Goal: Contribute content: Contribute content

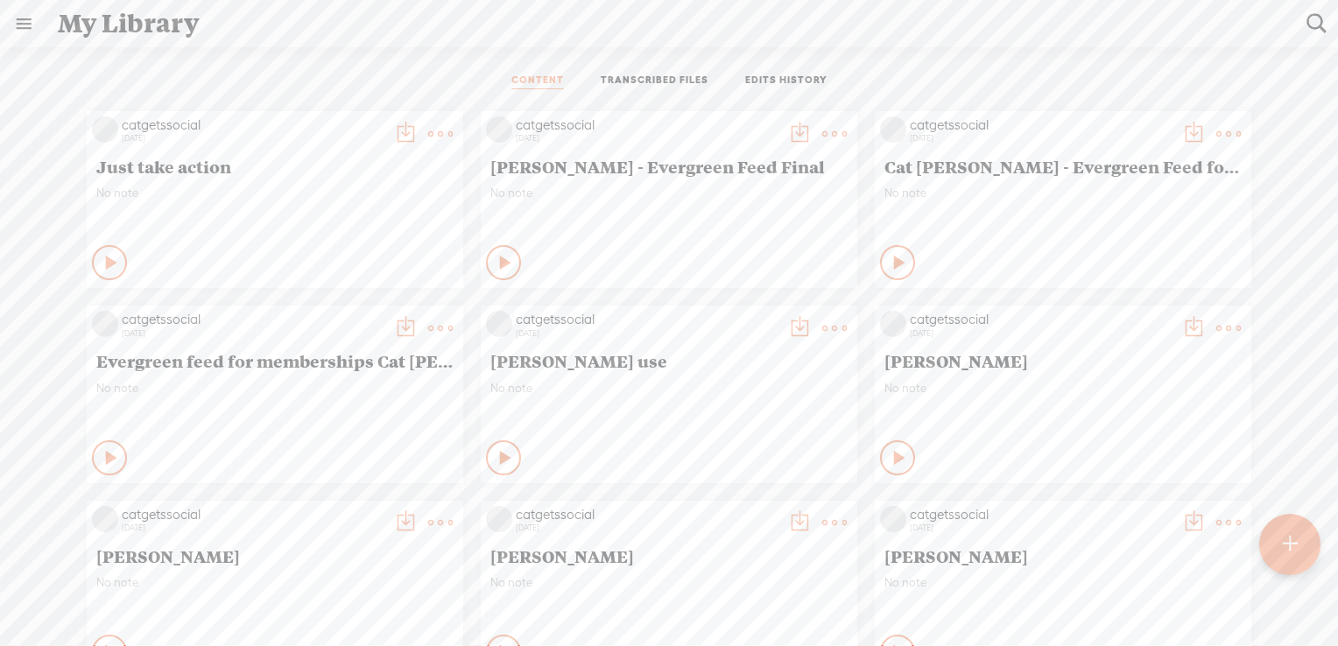
click at [1290, 543] on t at bounding box center [1290, 544] width 15 height 39
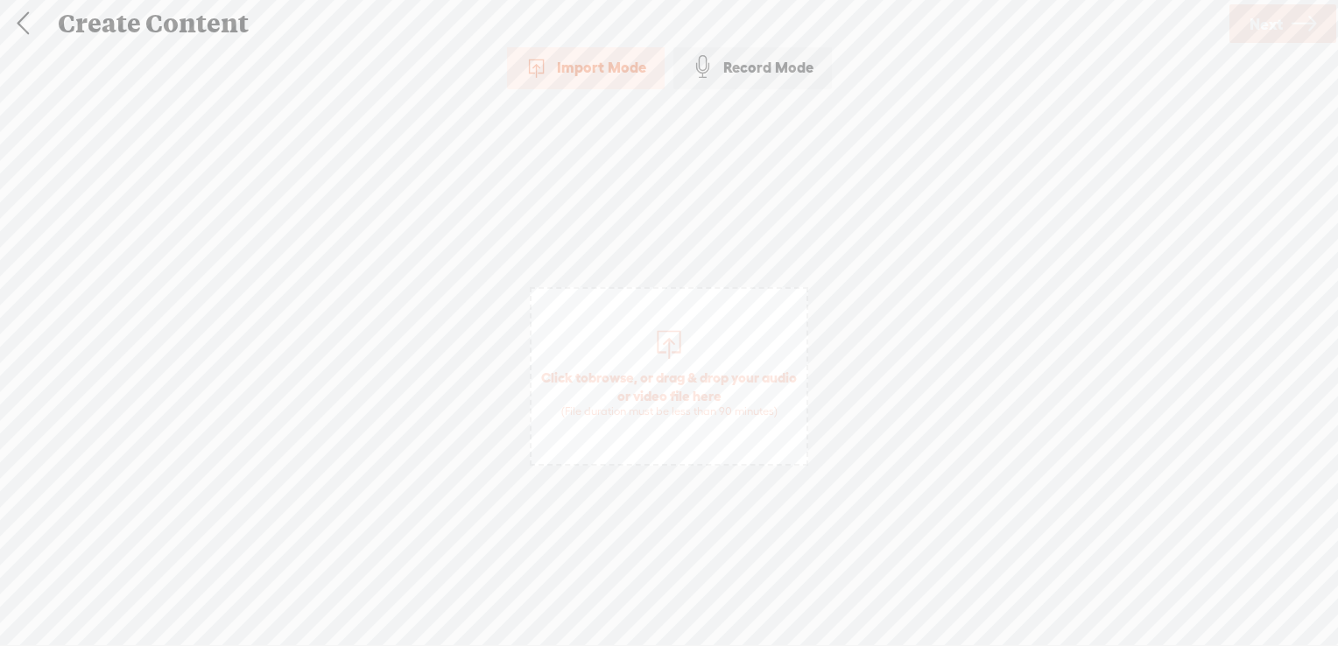
click at [627, 373] on span "browse" at bounding box center [612, 378] width 46 height 16
click at [1272, 18] on span "Next" at bounding box center [1266, 24] width 33 height 45
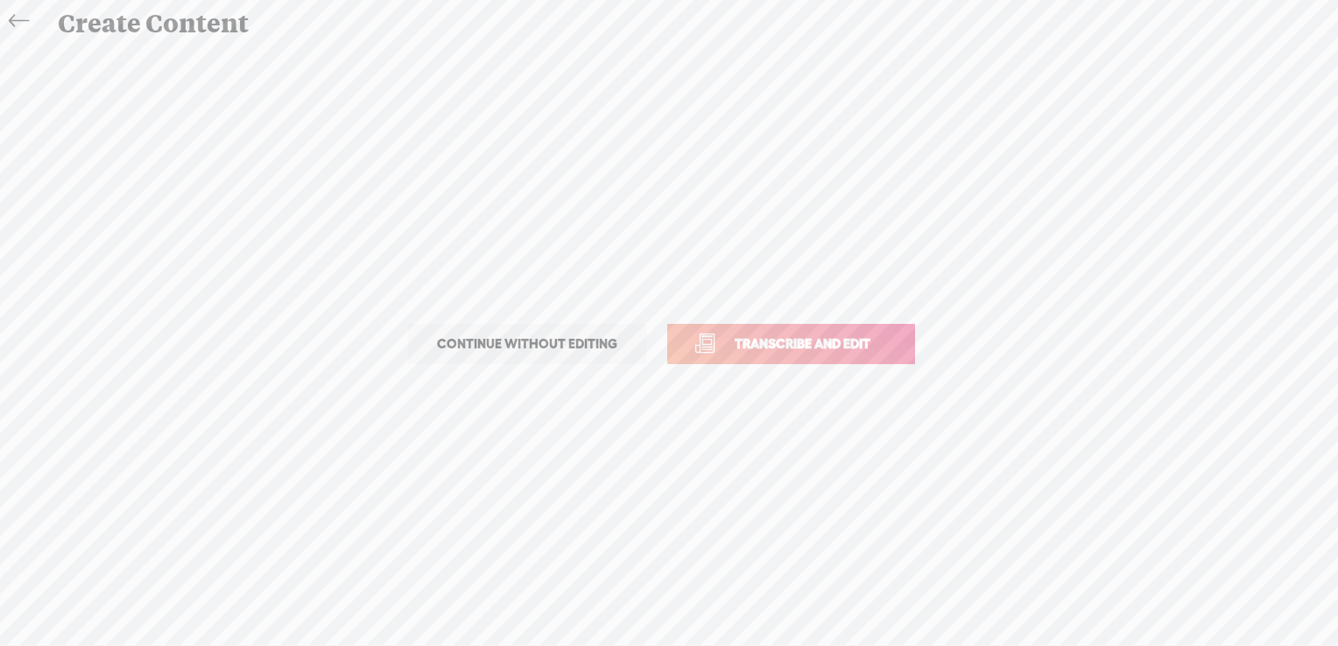
click at [771, 342] on span "Transcribe and edit" at bounding box center [802, 344] width 173 height 20
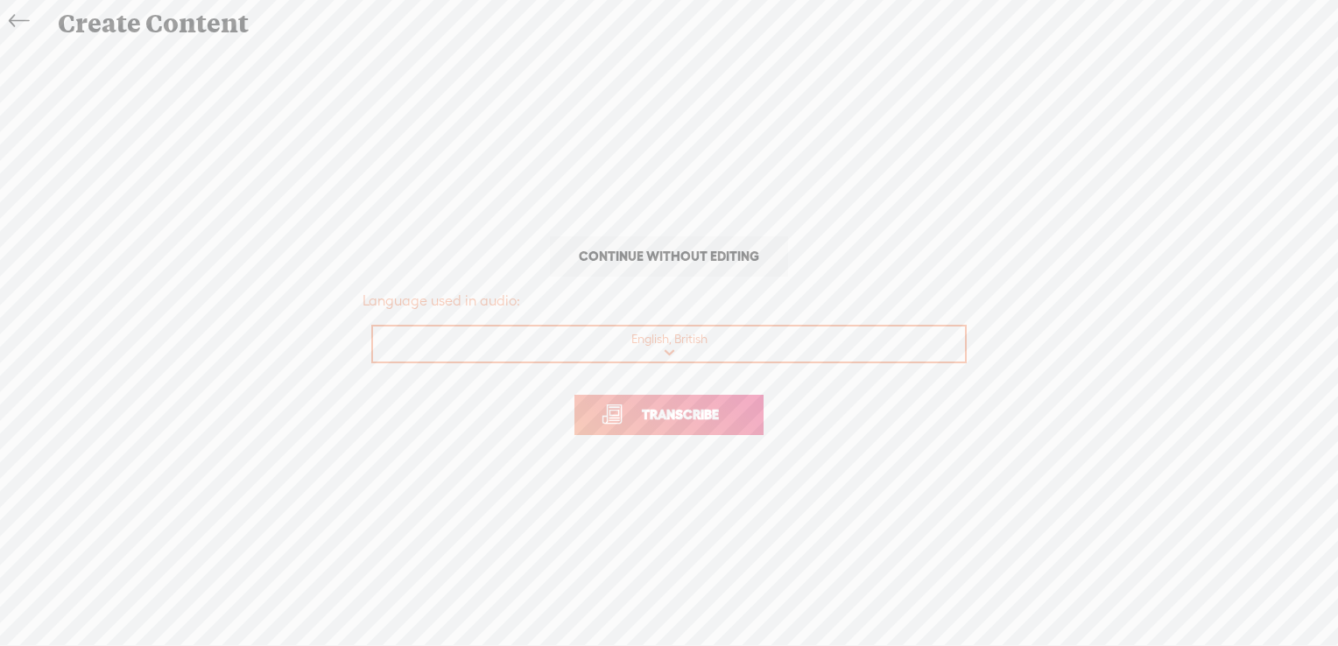
click at [662, 417] on span "Transcribe" at bounding box center [681, 415] width 114 height 20
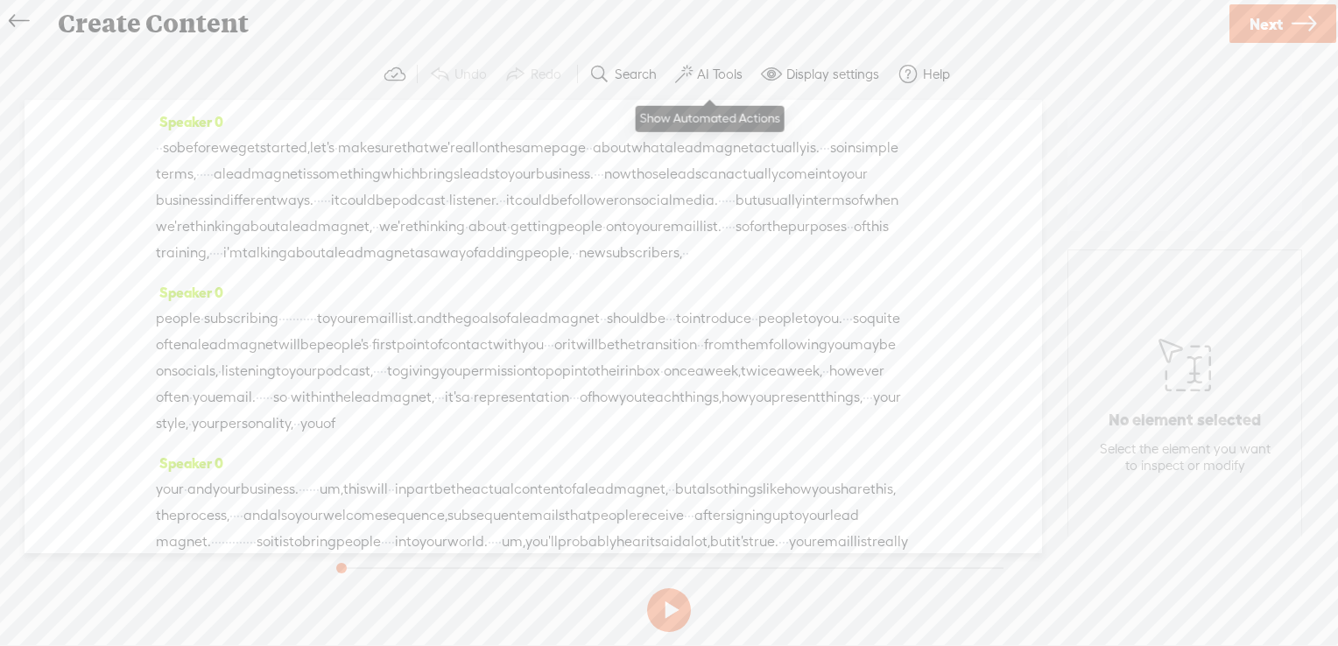
click at [708, 77] on label "AI Tools" at bounding box center [720, 75] width 46 height 18
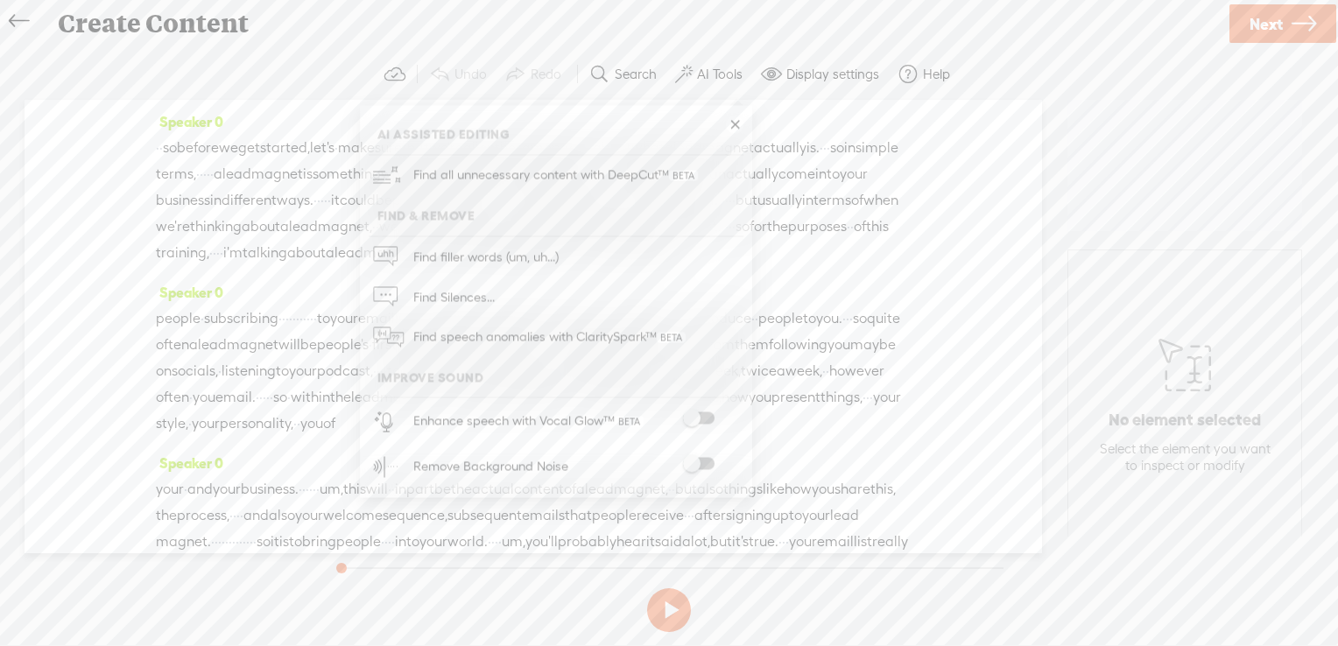
click at [705, 421] on span at bounding box center [699, 418] width 32 height 12
click at [705, 469] on div at bounding box center [698, 467] width 77 height 18
click at [709, 465] on span at bounding box center [699, 464] width 32 height 12
click at [1284, 16] on link "Next" at bounding box center [1283, 23] width 107 height 39
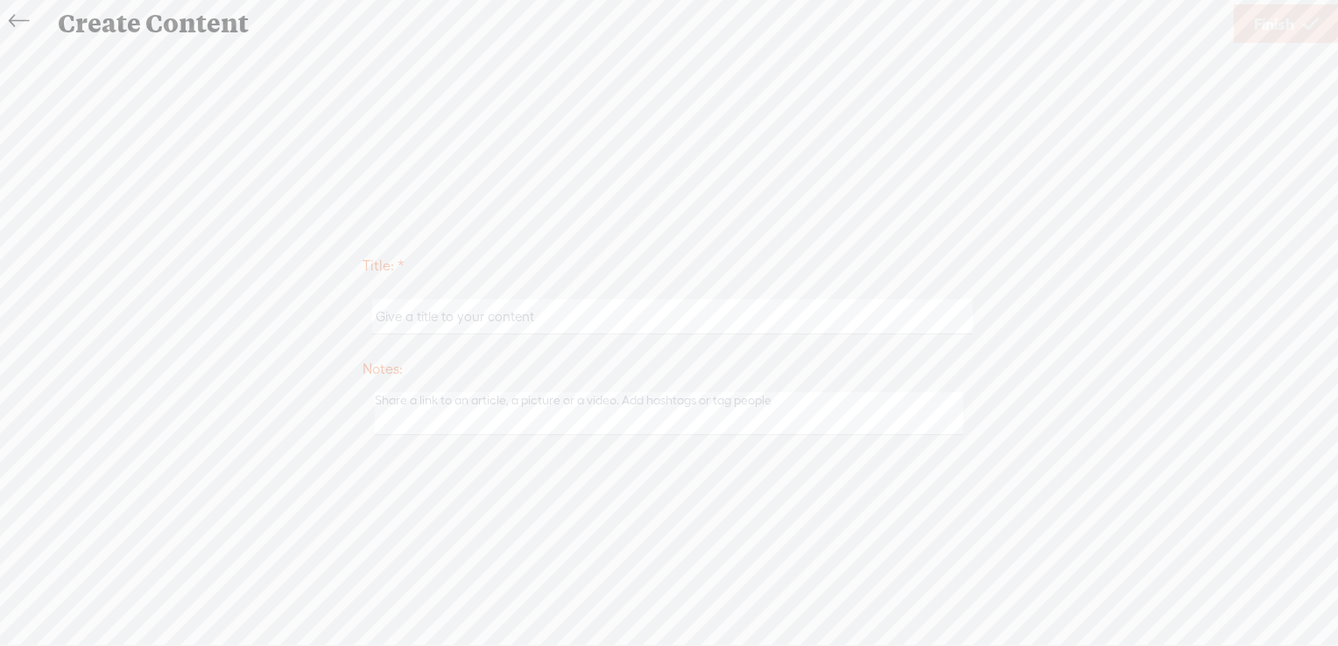
click at [617, 317] on input "text" at bounding box center [672, 317] width 600 height 34
type input "What is a lead magnet?"
click at [1300, 21] on link "Finish" at bounding box center [1286, 23] width 105 height 39
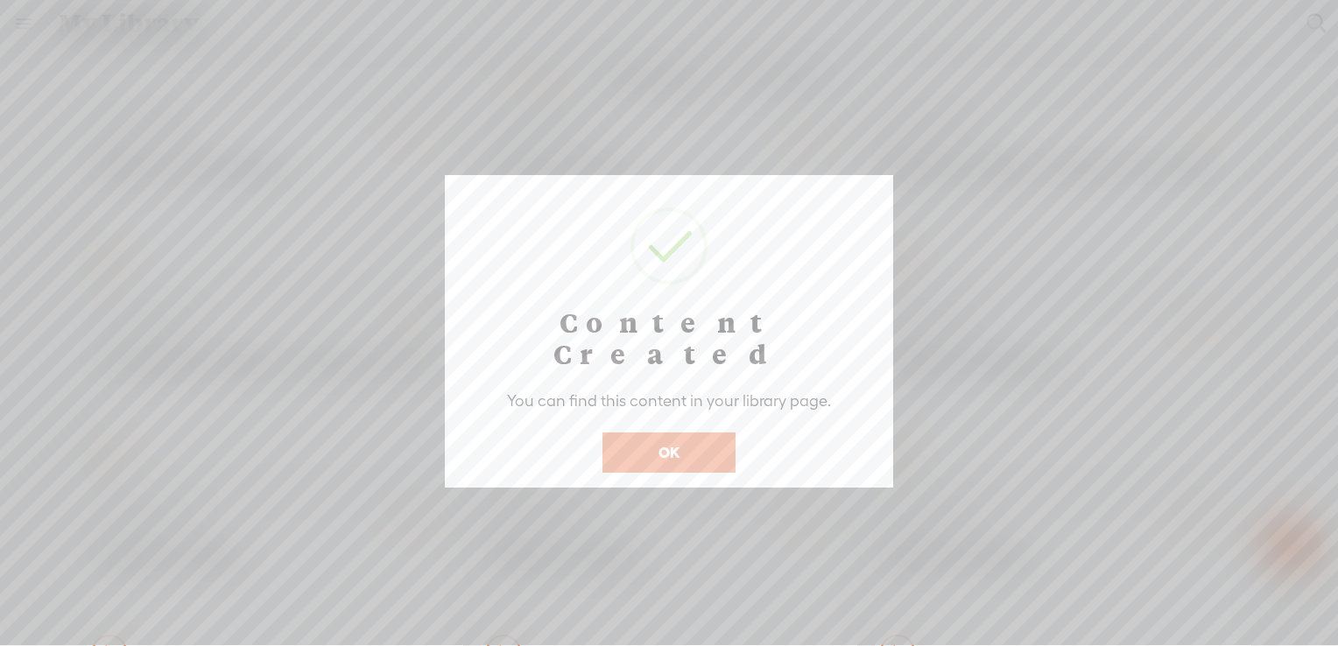
click at [677, 433] on button "OK" at bounding box center [669, 453] width 133 height 40
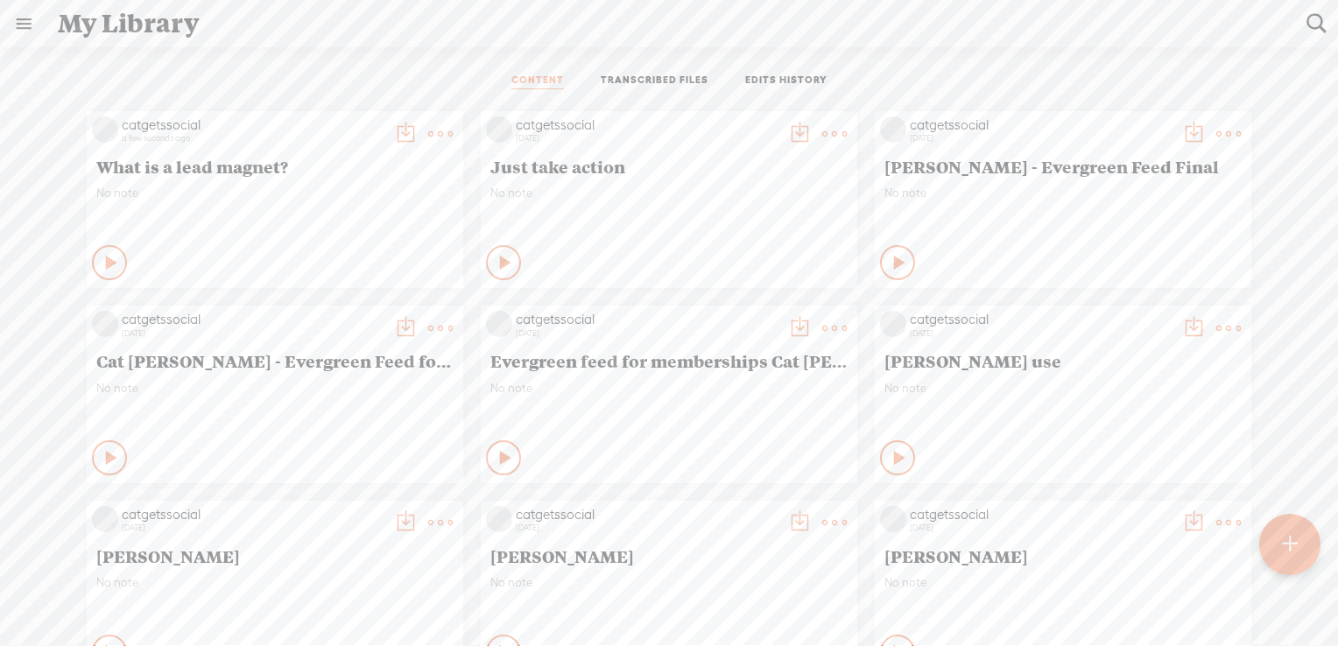
click at [1275, 544] on div at bounding box center [1289, 544] width 61 height 61
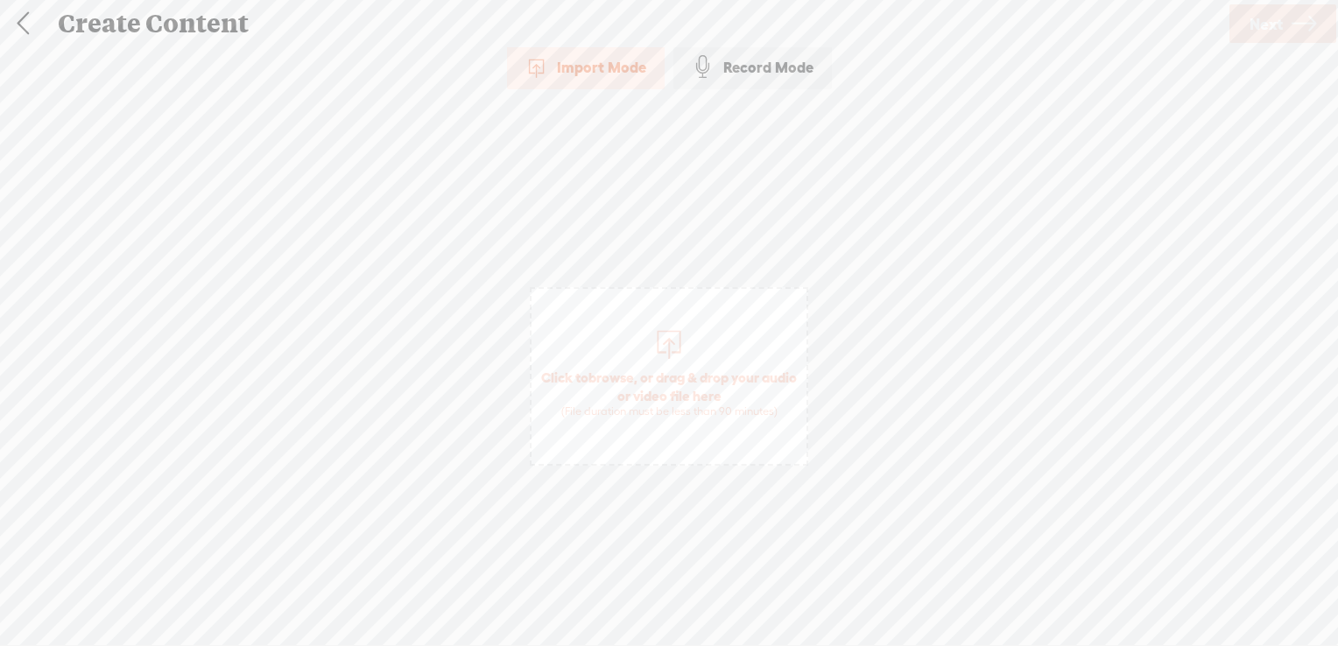
click at [634, 370] on span "browse" at bounding box center [612, 378] width 46 height 16
click at [1288, 19] on link "Next" at bounding box center [1283, 23] width 107 height 39
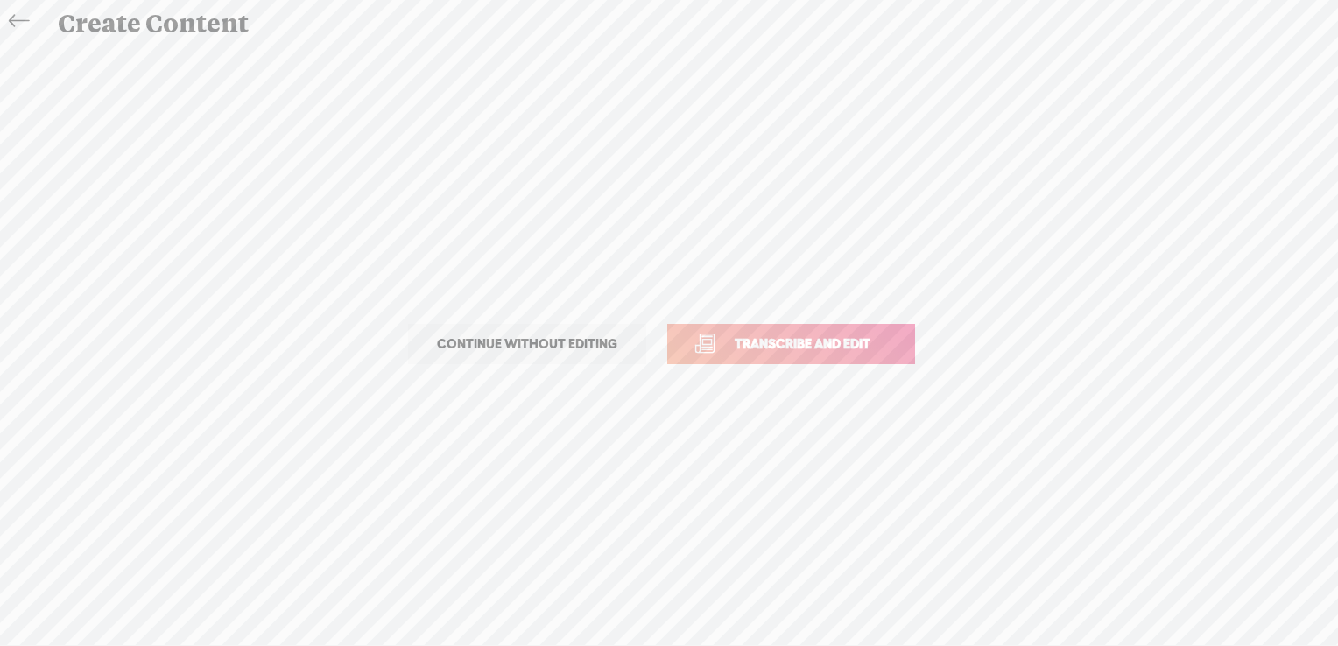
click at [830, 338] on span "Transcribe and edit" at bounding box center [802, 344] width 173 height 20
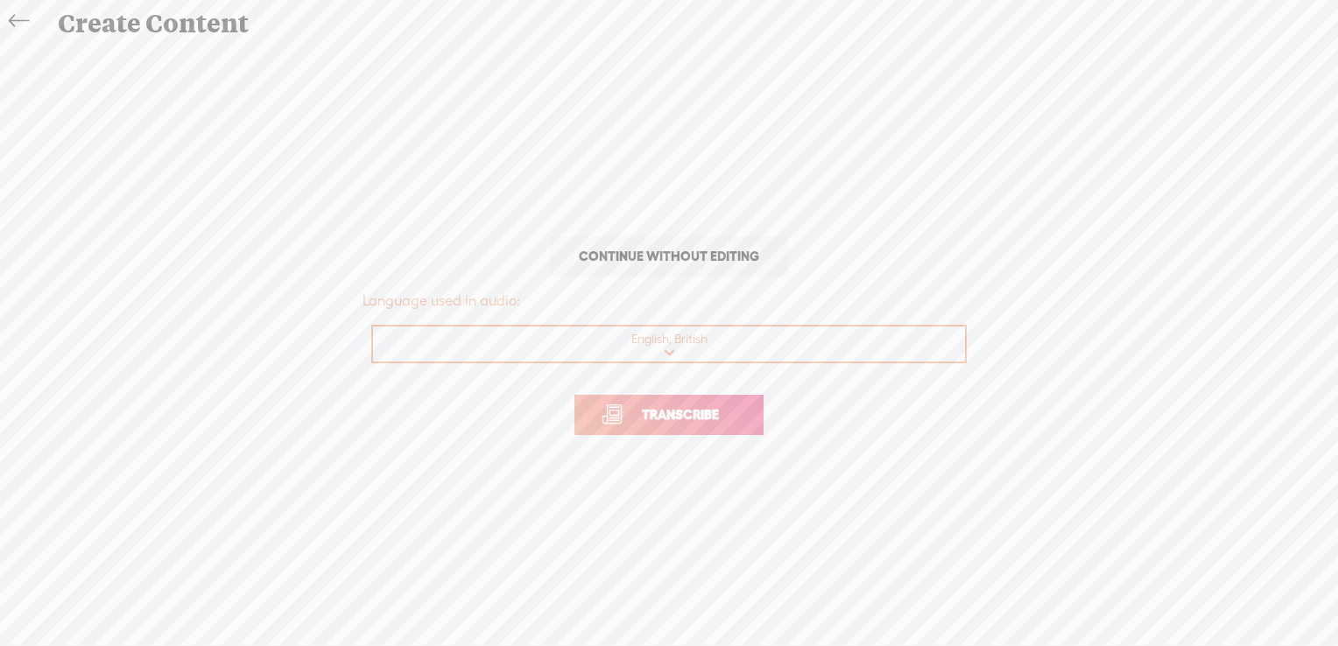
click at [675, 416] on span "Transcribe" at bounding box center [681, 415] width 114 height 20
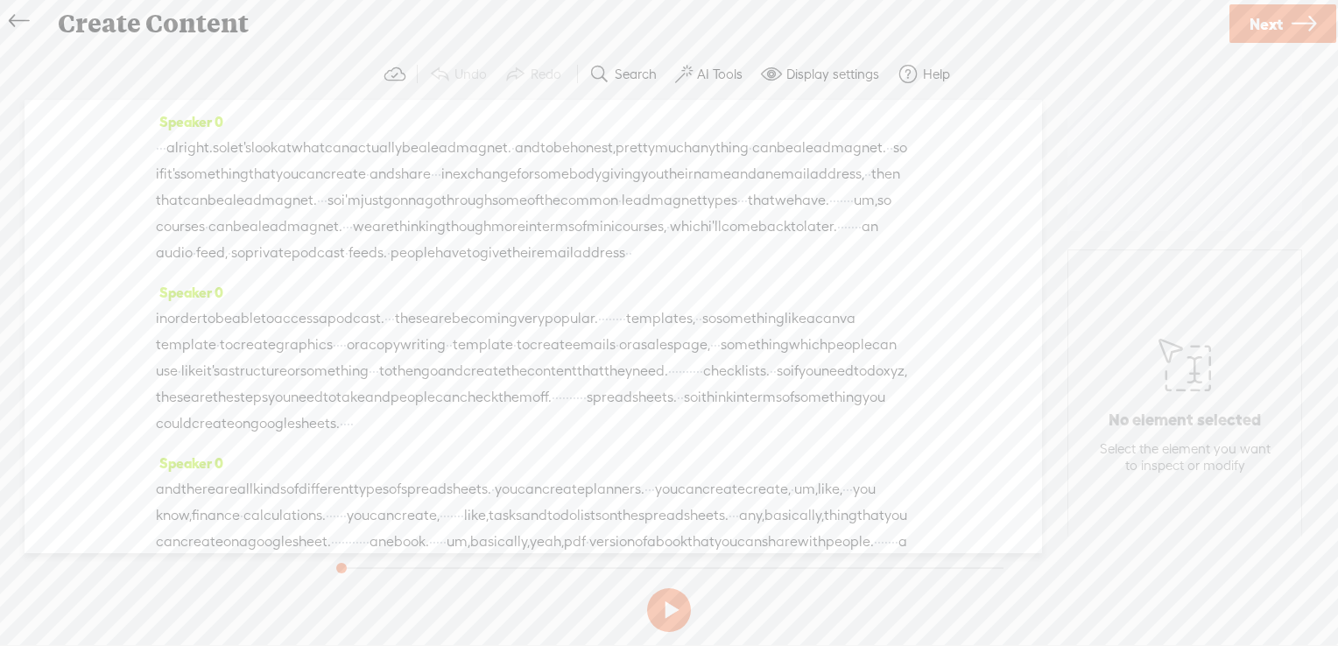
click at [706, 71] on label "AI Tools" at bounding box center [720, 75] width 46 height 18
click at [701, 418] on span at bounding box center [699, 418] width 32 height 12
click at [695, 454] on div "Remove Background Noise" at bounding box center [575, 467] width 336 height 46
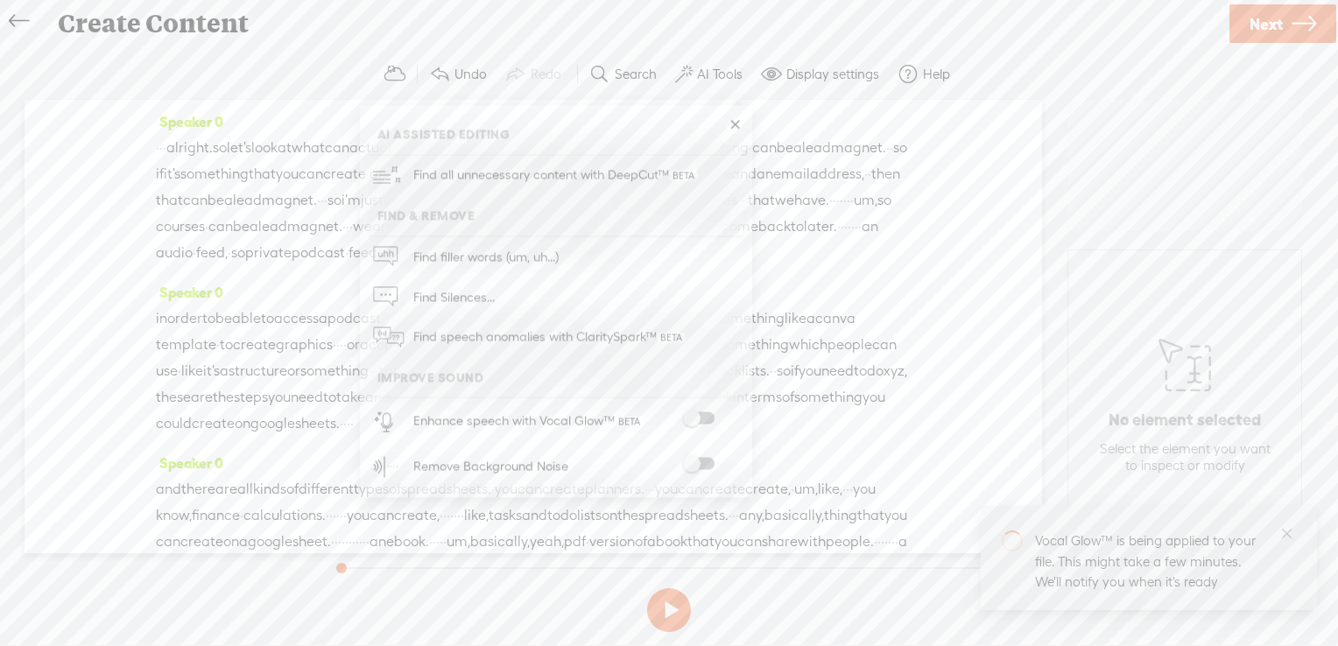
click at [697, 464] on span at bounding box center [699, 464] width 32 height 12
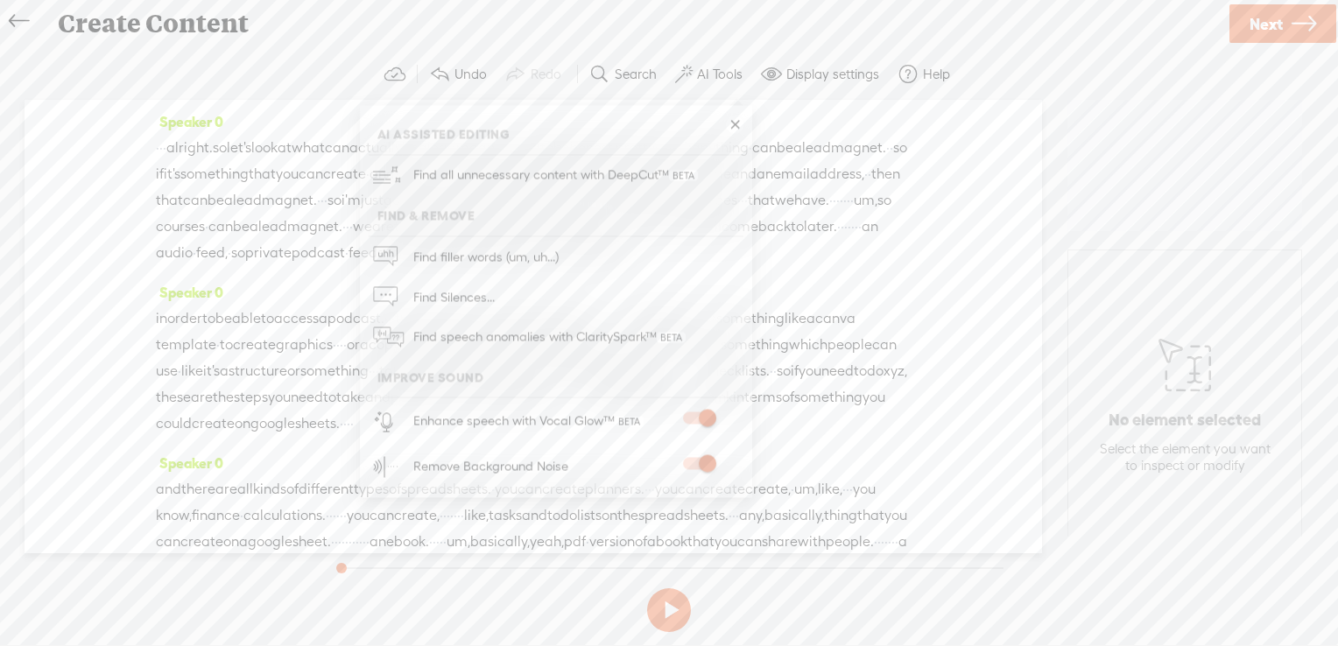
drag, startPoint x: 1272, startPoint y: 23, endPoint x: 626, endPoint y: 241, distance: 681.3
click at [1272, 23] on span "Next" at bounding box center [1266, 24] width 33 height 45
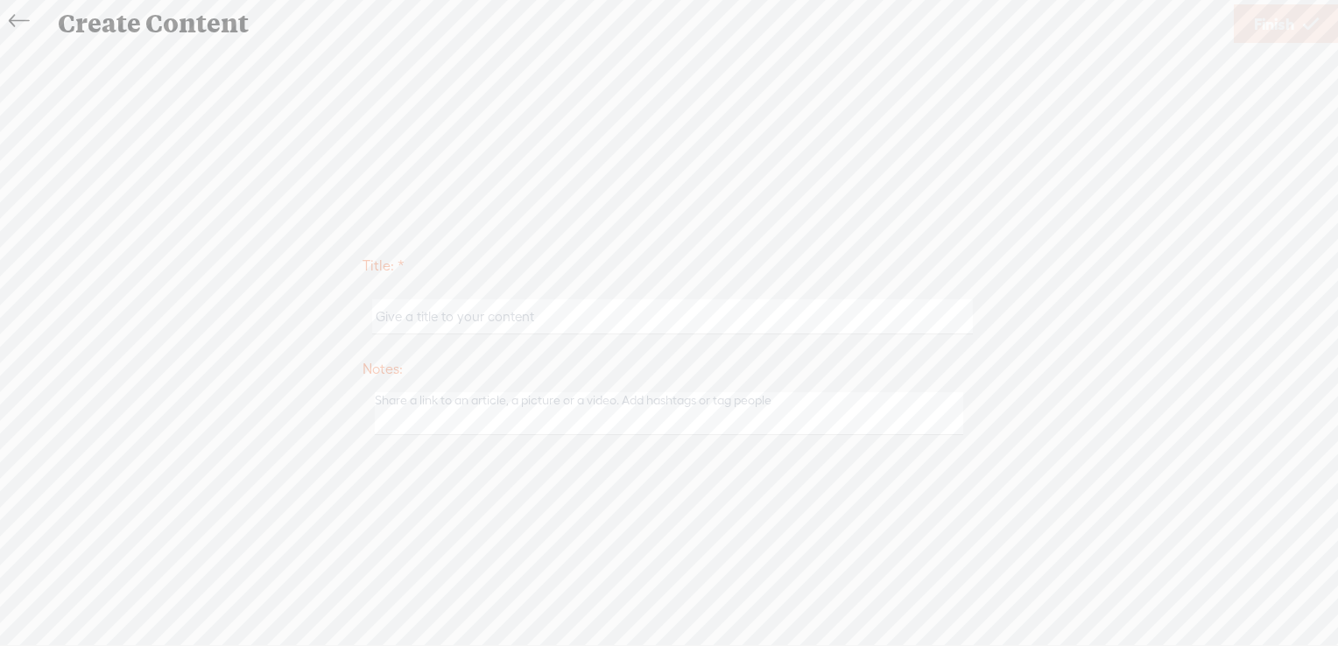
click at [543, 331] on input "text" at bounding box center [672, 317] width 600 height 34
type input "What can be a lead magnet?"
click at [1261, 19] on span "Finish" at bounding box center [1274, 24] width 40 height 45
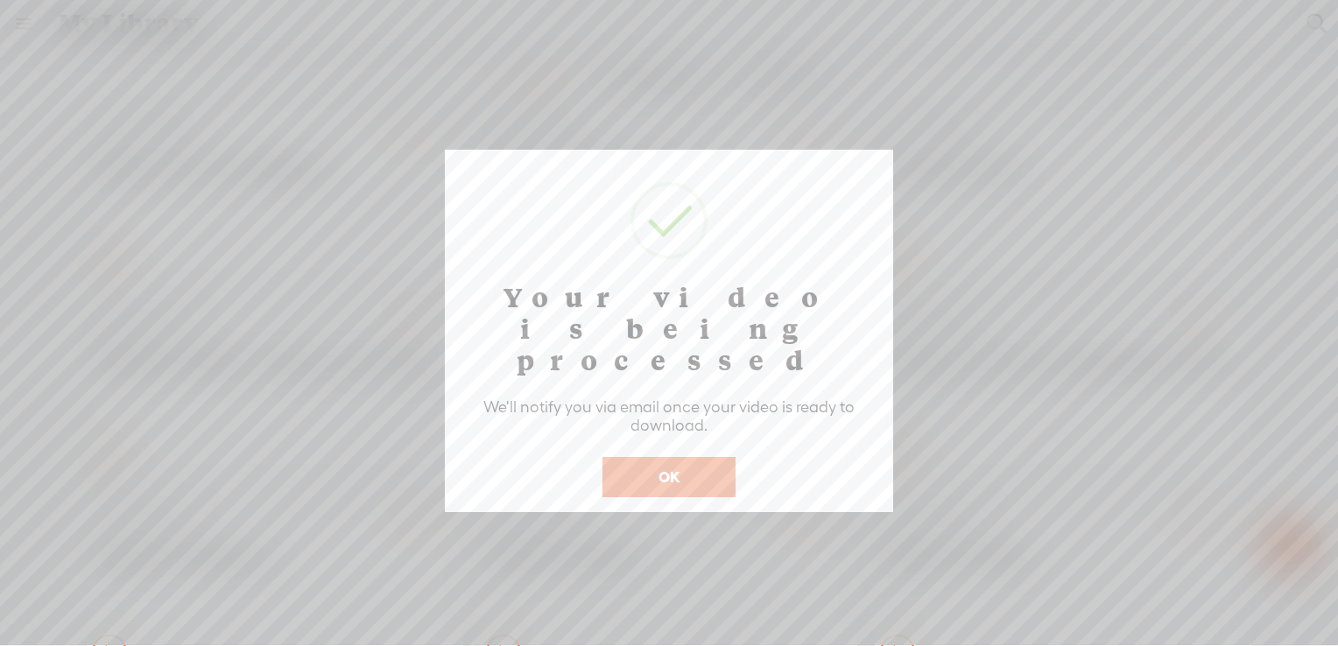
click at [639, 457] on button "OK" at bounding box center [669, 477] width 133 height 40
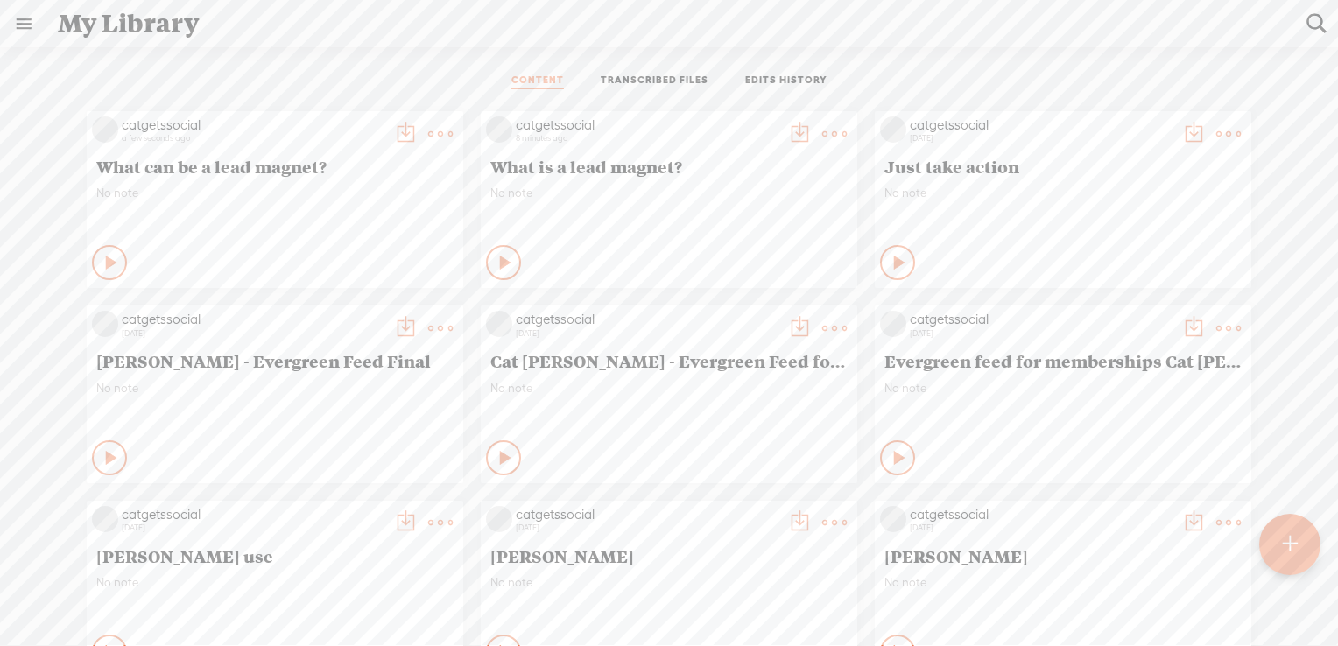
click at [1283, 543] on t at bounding box center [1290, 544] width 15 height 39
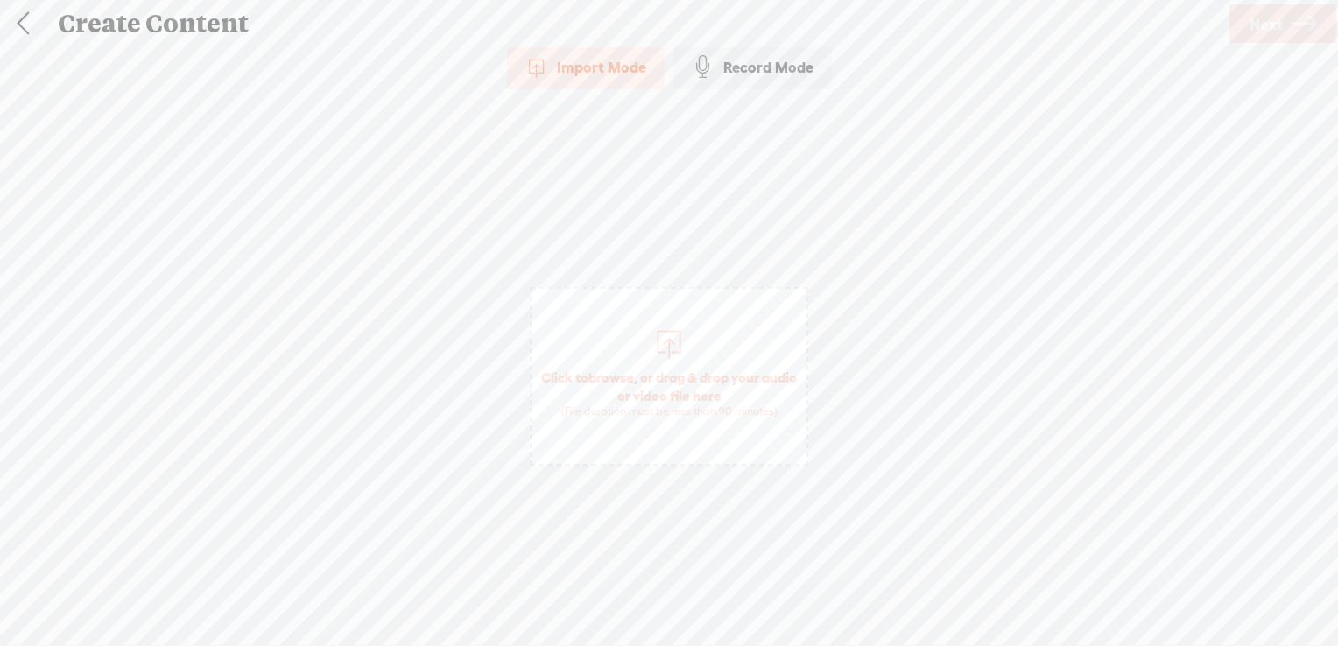
click at [634, 375] on span "browse" at bounding box center [612, 378] width 46 height 16
click at [1286, 26] on link "Next" at bounding box center [1283, 23] width 107 height 39
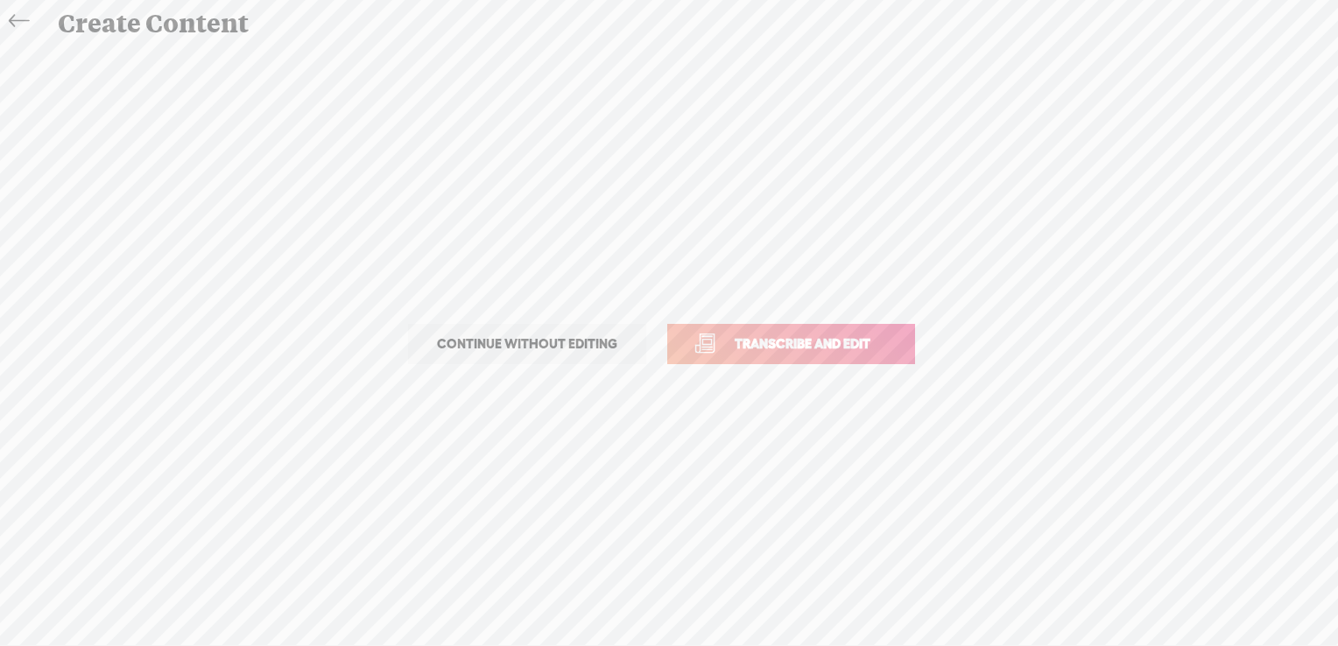
click at [802, 337] on span "Transcribe and edit" at bounding box center [802, 344] width 173 height 20
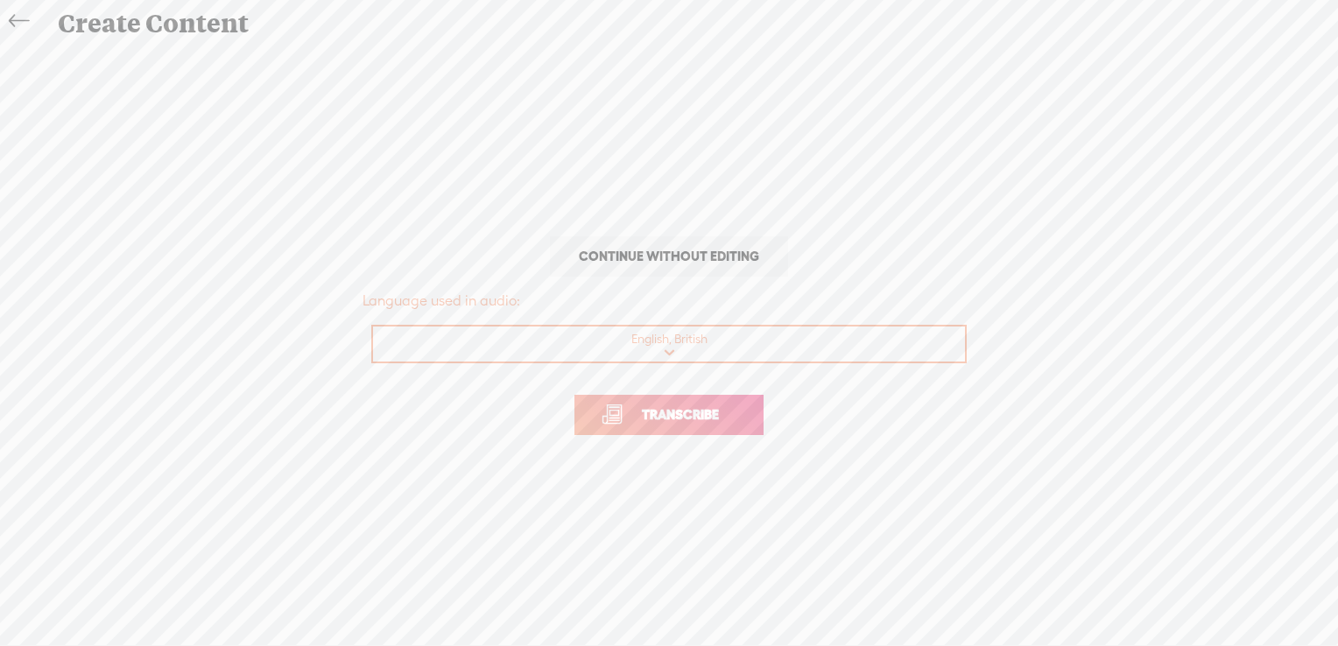
click at [699, 419] on span "Transcribe" at bounding box center [681, 415] width 114 height 20
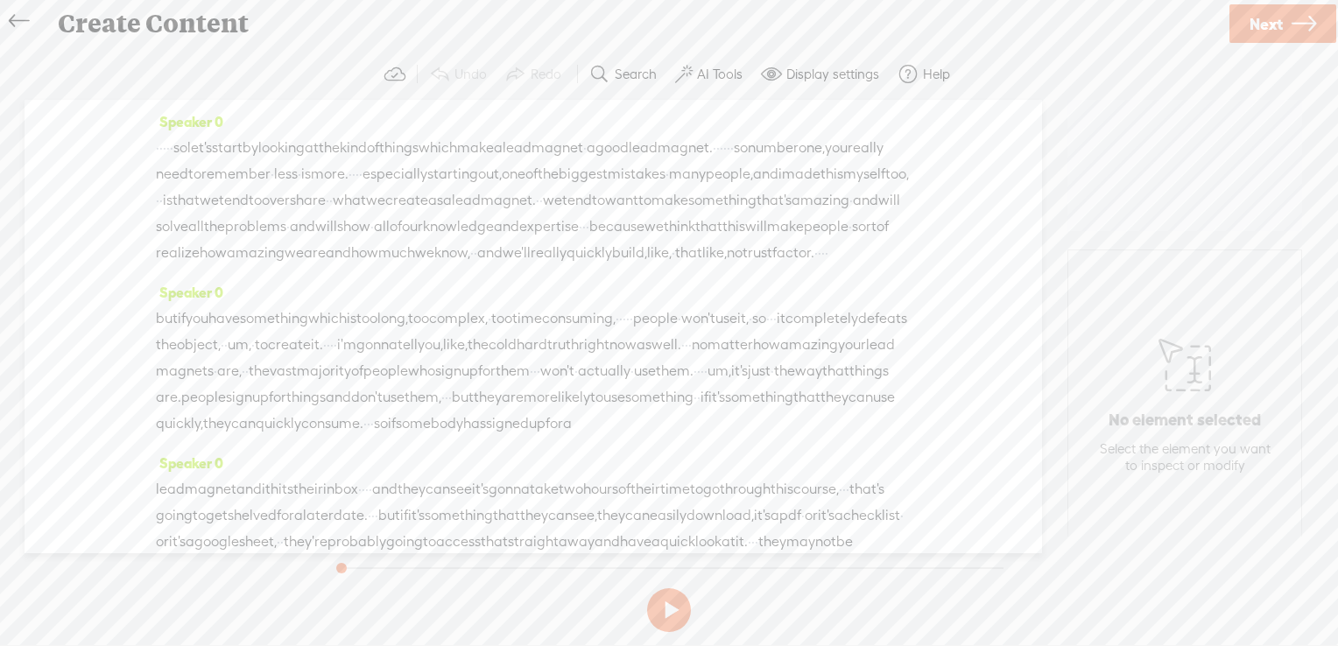
click at [724, 75] on label "AI Tools" at bounding box center [720, 75] width 46 height 18
click at [702, 409] on div "Enhance speech with Vocal Glow™" at bounding box center [575, 421] width 336 height 46
click at [704, 464] on span at bounding box center [699, 464] width 32 height 12
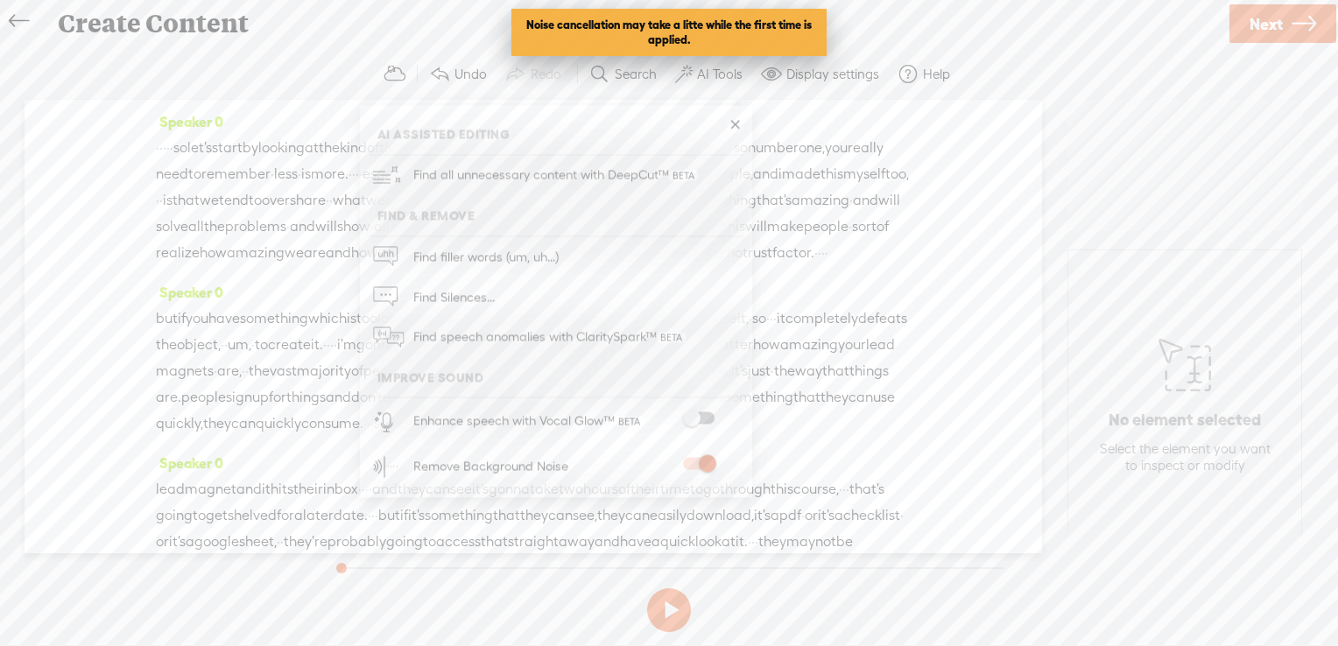
click at [708, 408] on div "Enhance speech with Vocal Glow™" at bounding box center [575, 421] width 336 height 46
click at [708, 418] on span at bounding box center [699, 418] width 32 height 12
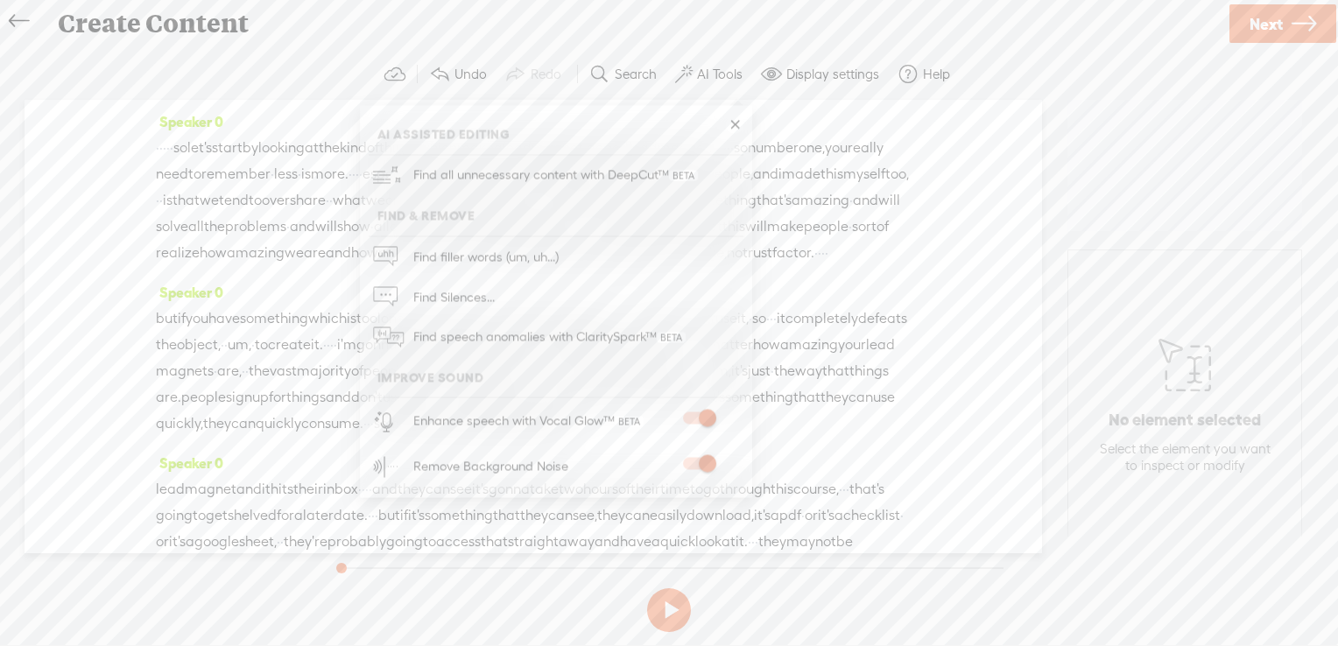
click at [741, 123] on link at bounding box center [735, 125] width 18 height 18
click at [1265, 27] on span "Next" at bounding box center [1266, 24] width 33 height 45
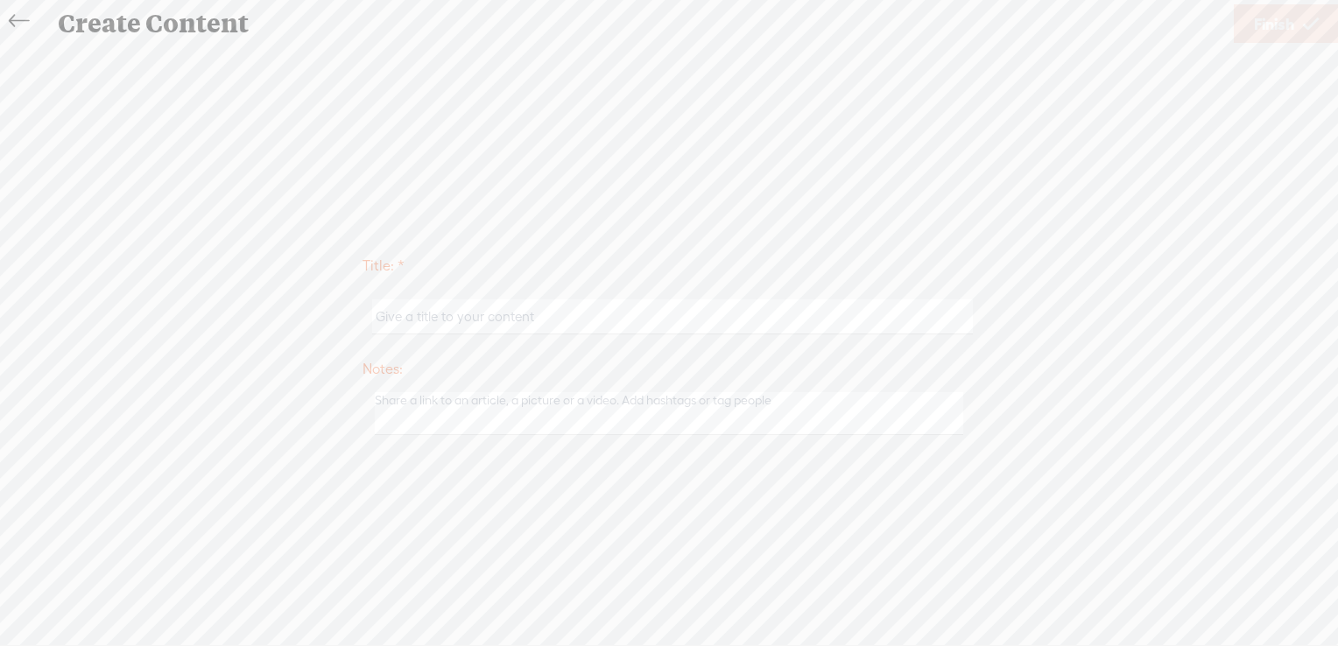
click at [611, 314] on input "text" at bounding box center [672, 317] width 600 height 34
type input "What makes a good lead magnet"
click at [1251, 18] on link "Finish" at bounding box center [1286, 23] width 105 height 39
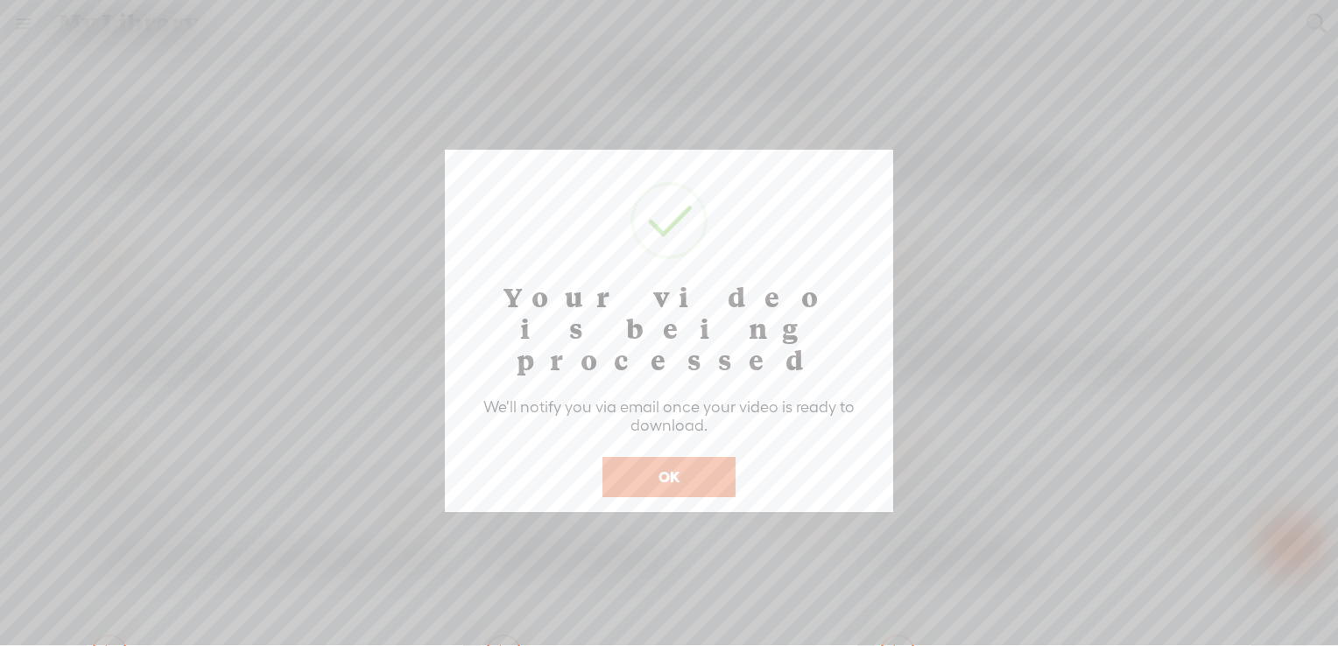
click at [659, 457] on button "OK" at bounding box center [669, 477] width 133 height 40
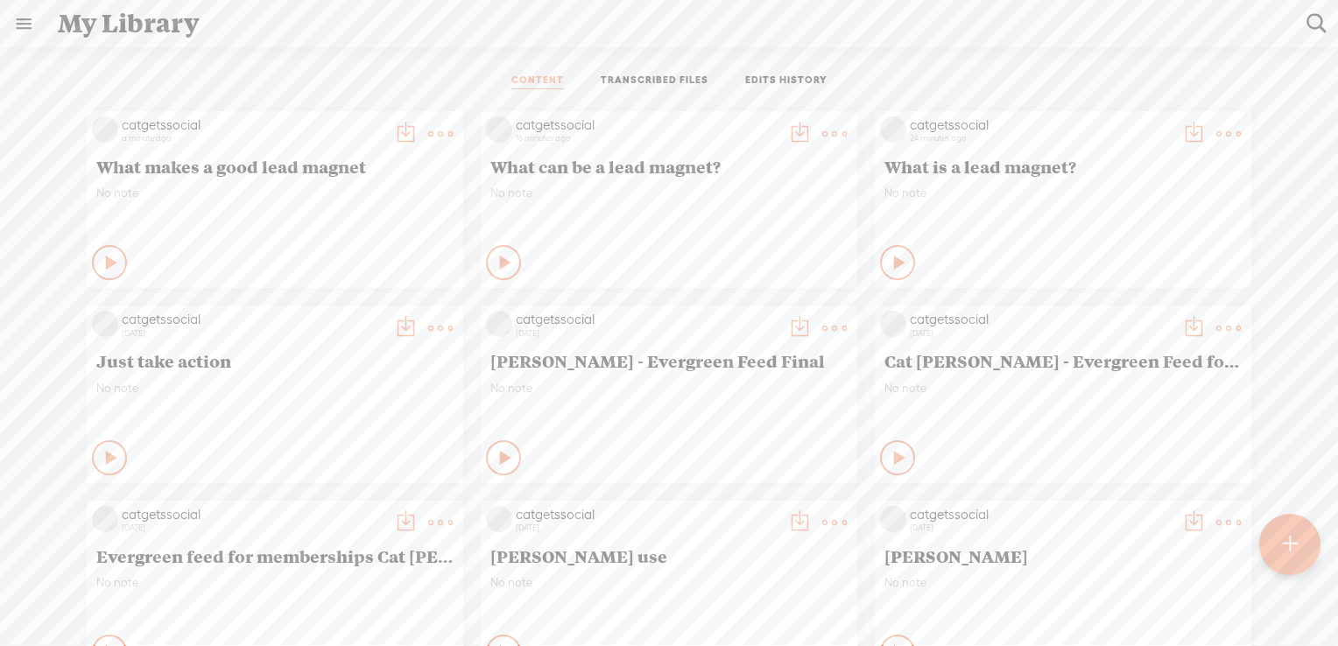
click at [1284, 543] on t at bounding box center [1290, 544] width 15 height 39
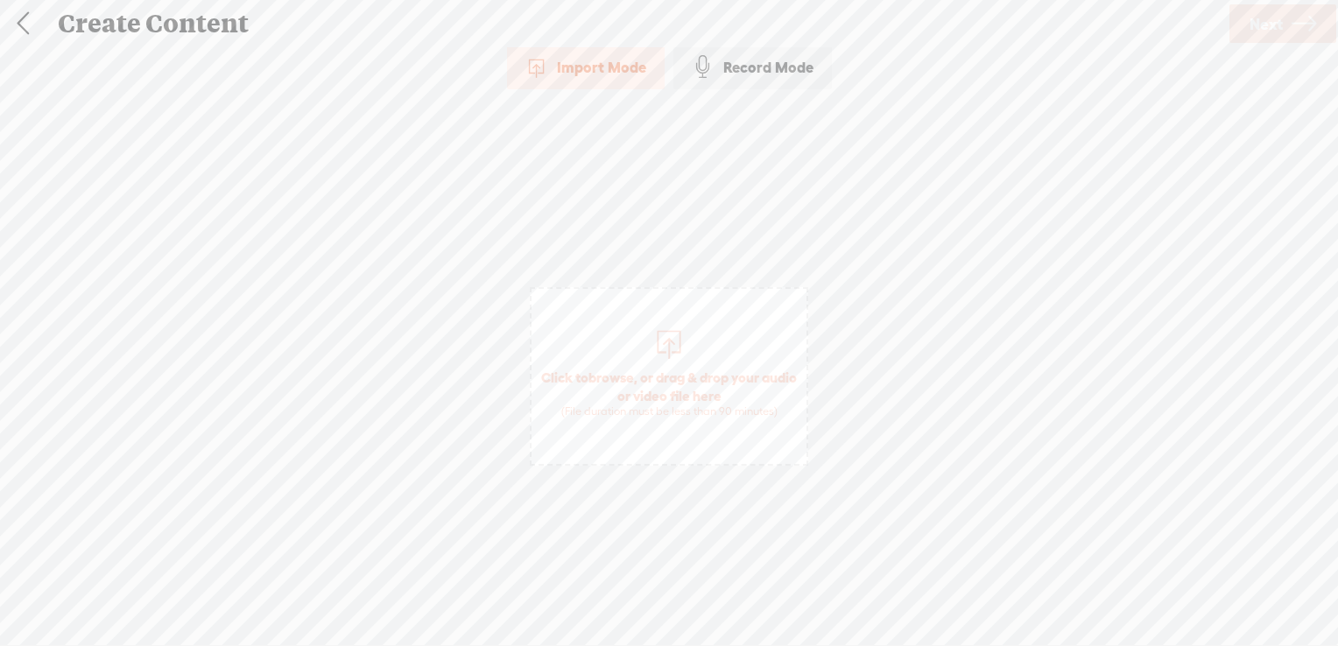
click at [634, 375] on span "browse" at bounding box center [612, 378] width 46 height 16
click at [1288, 22] on link "Next" at bounding box center [1283, 23] width 107 height 39
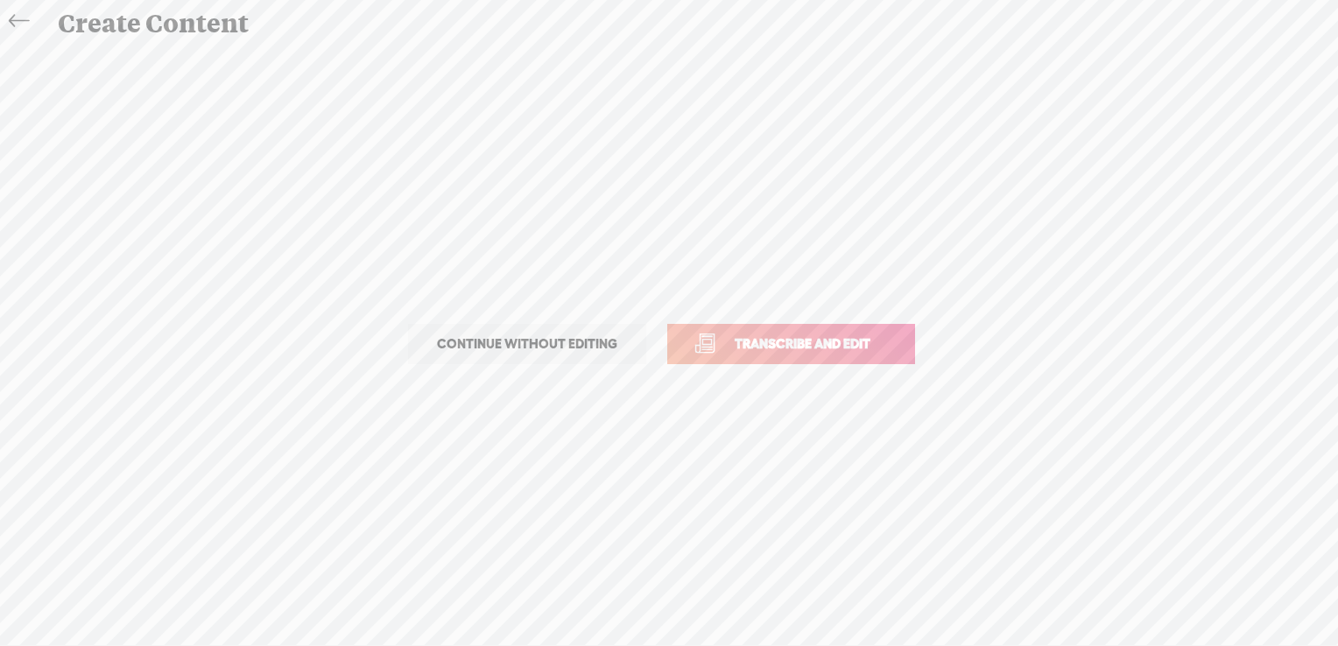
click at [764, 340] on span "Transcribe and edit" at bounding box center [802, 344] width 173 height 20
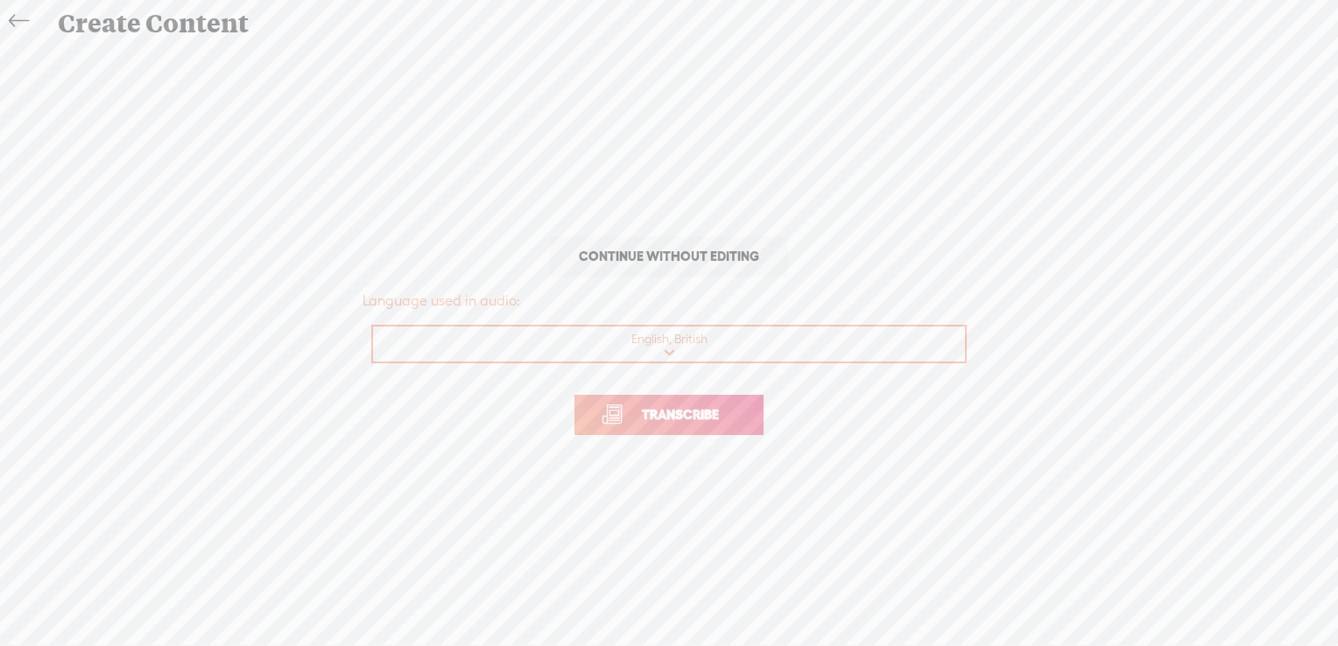
click at [701, 417] on span "Transcribe" at bounding box center [681, 415] width 114 height 20
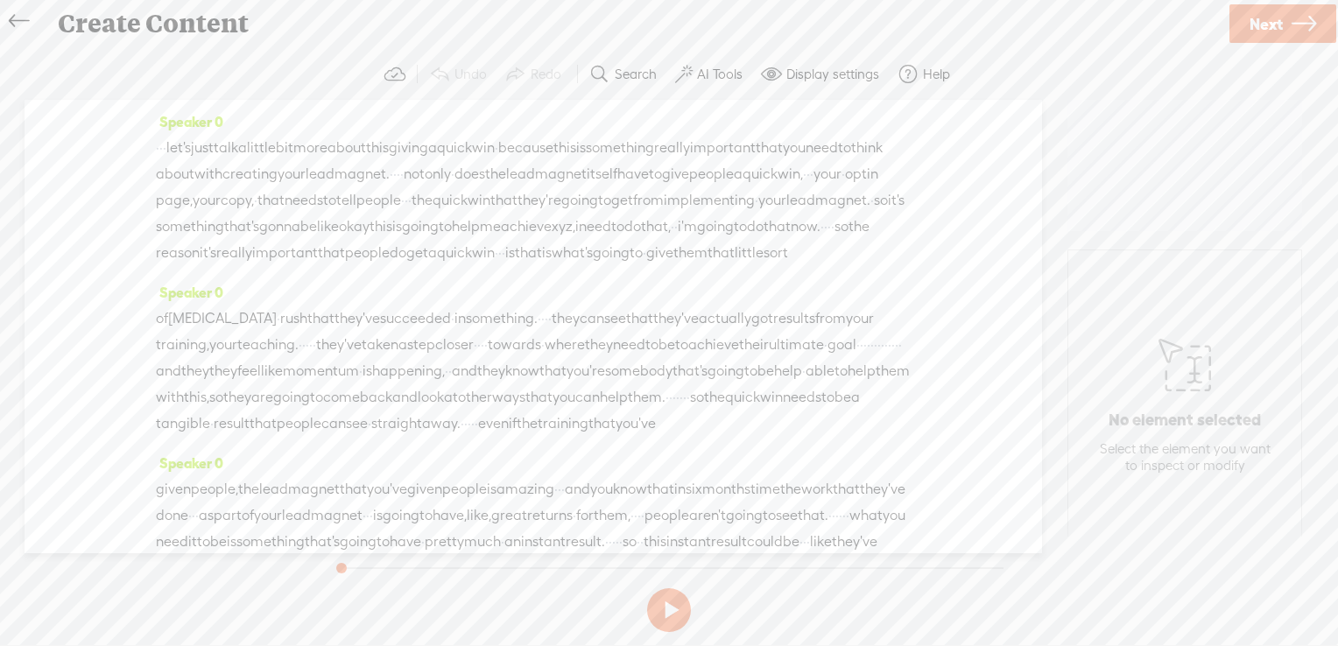
click at [715, 74] on label "AI Tools" at bounding box center [720, 75] width 46 height 18
click at [710, 412] on span at bounding box center [699, 418] width 32 height 12
click at [702, 454] on div "Remove Background Noise" at bounding box center [575, 467] width 336 height 46
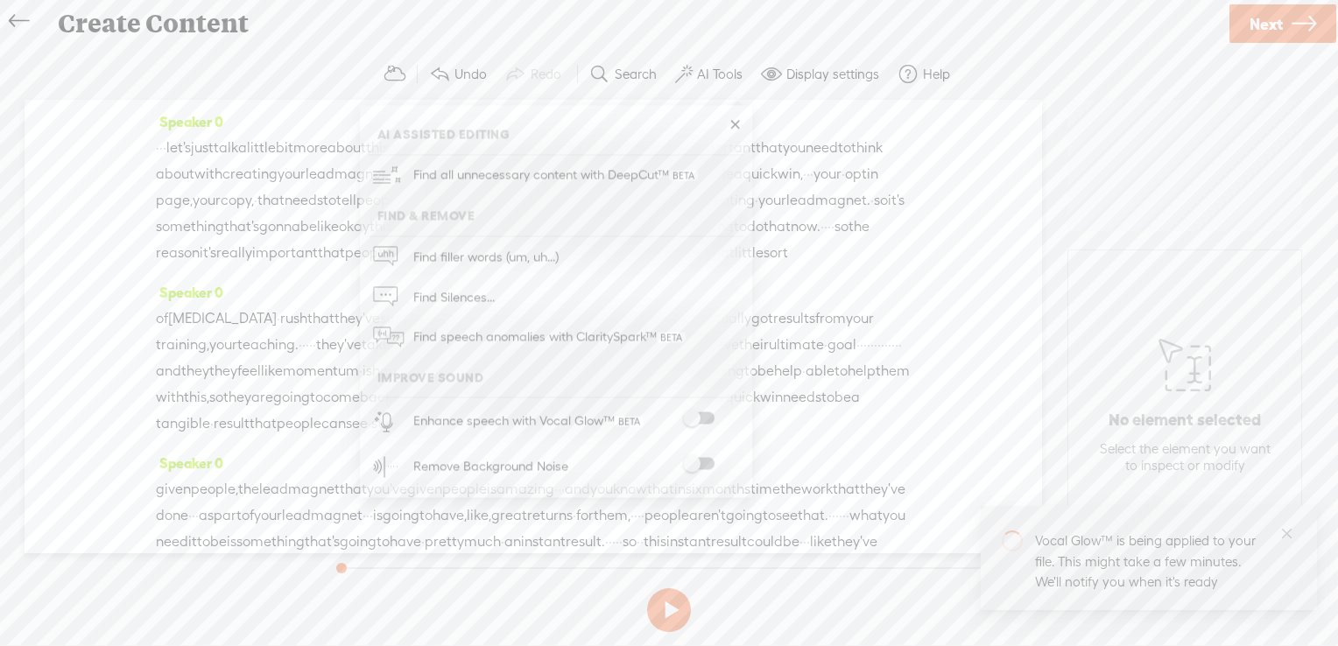
click at [708, 463] on span at bounding box center [699, 464] width 32 height 12
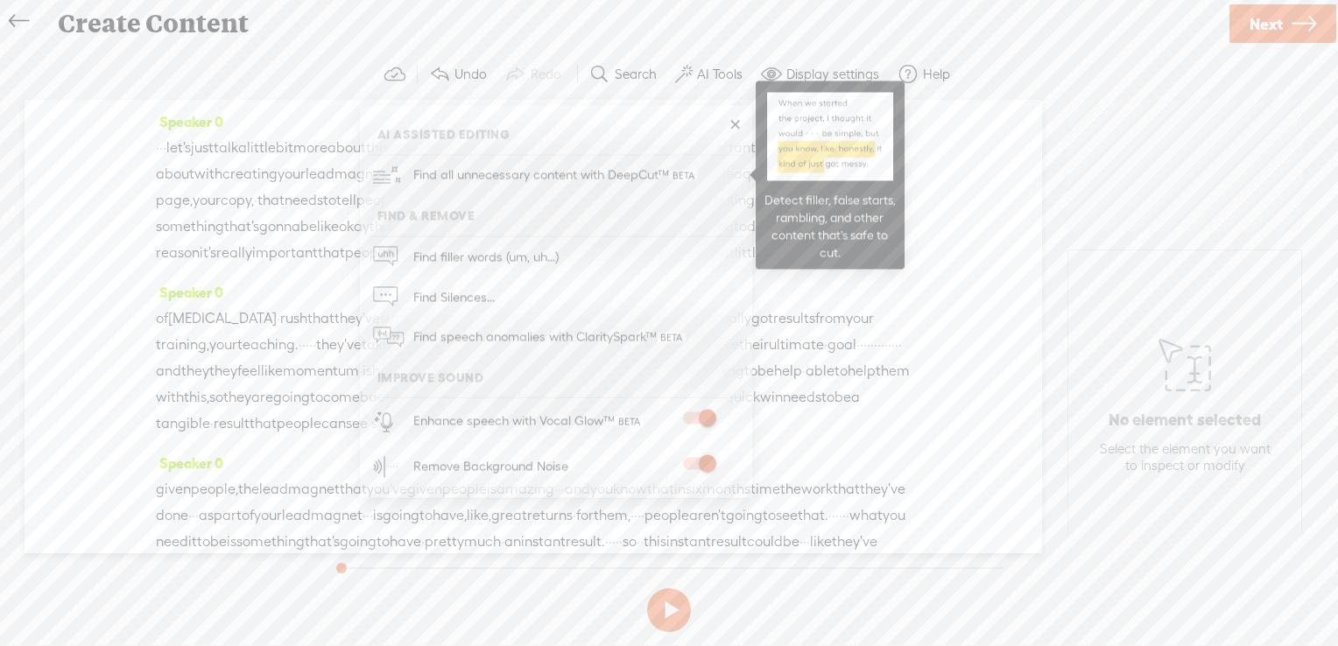
drag, startPoint x: 595, startPoint y: 114, endPoint x: 626, endPoint y: 166, distance: 60.5
click at [626, 166] on ul "AI Assisted Editing Find all unnecessary content with DeepCut™ Find & Remove Fi…" at bounding box center [556, 302] width 392 height 375
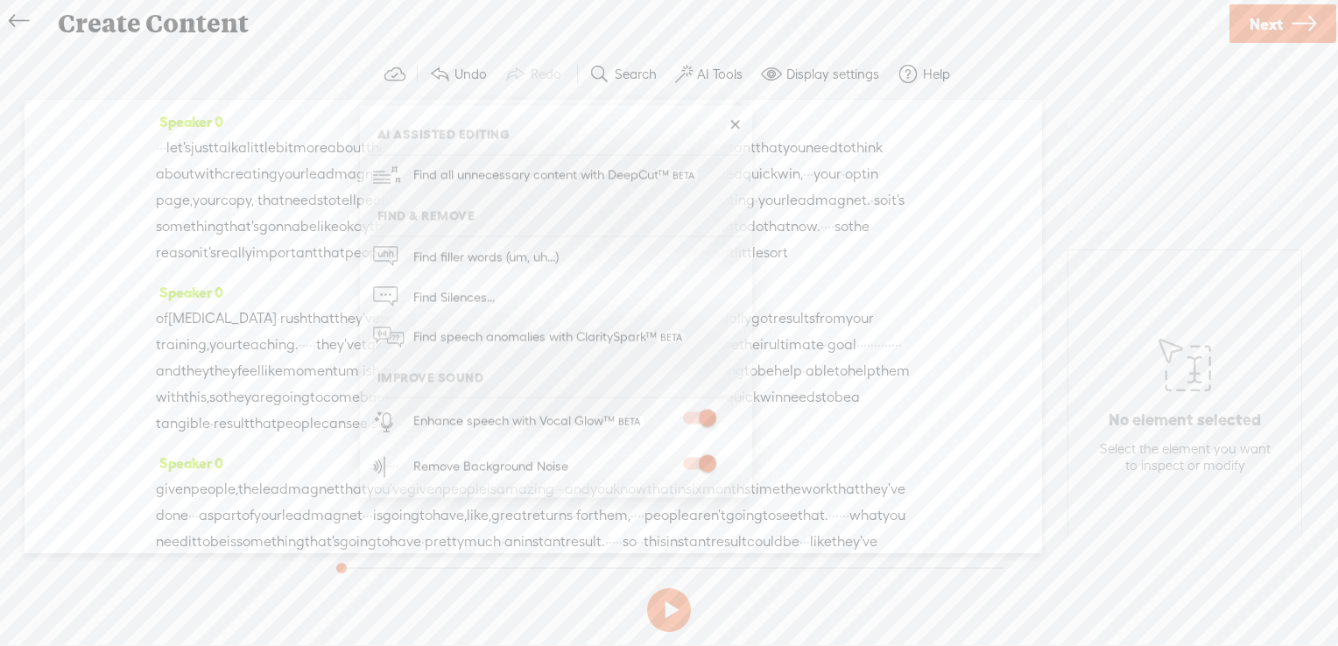
click at [737, 126] on link at bounding box center [735, 125] width 18 height 18
click at [1255, 30] on span "Next" at bounding box center [1266, 24] width 33 height 45
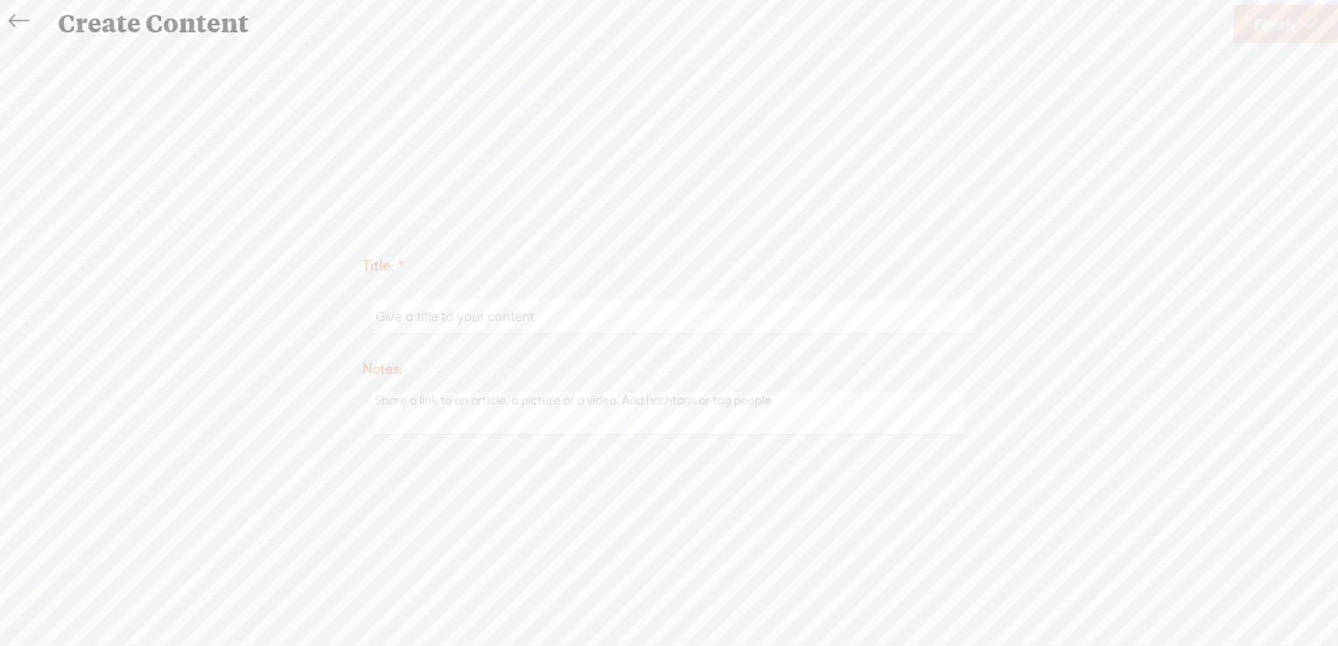
click at [412, 318] on input "text" at bounding box center [672, 317] width 600 height 34
type input "Quick wins"
click at [1272, 15] on span "Finish" at bounding box center [1274, 24] width 40 height 45
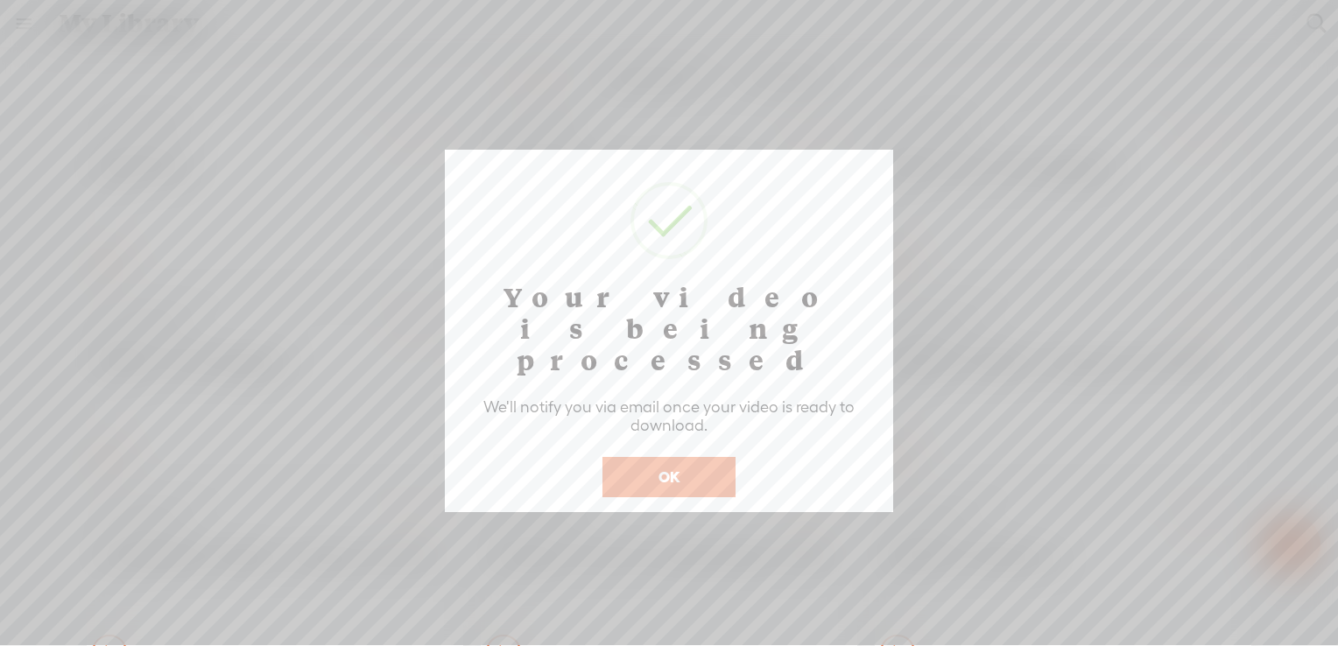
click at [659, 457] on button "OK" at bounding box center [669, 477] width 133 height 40
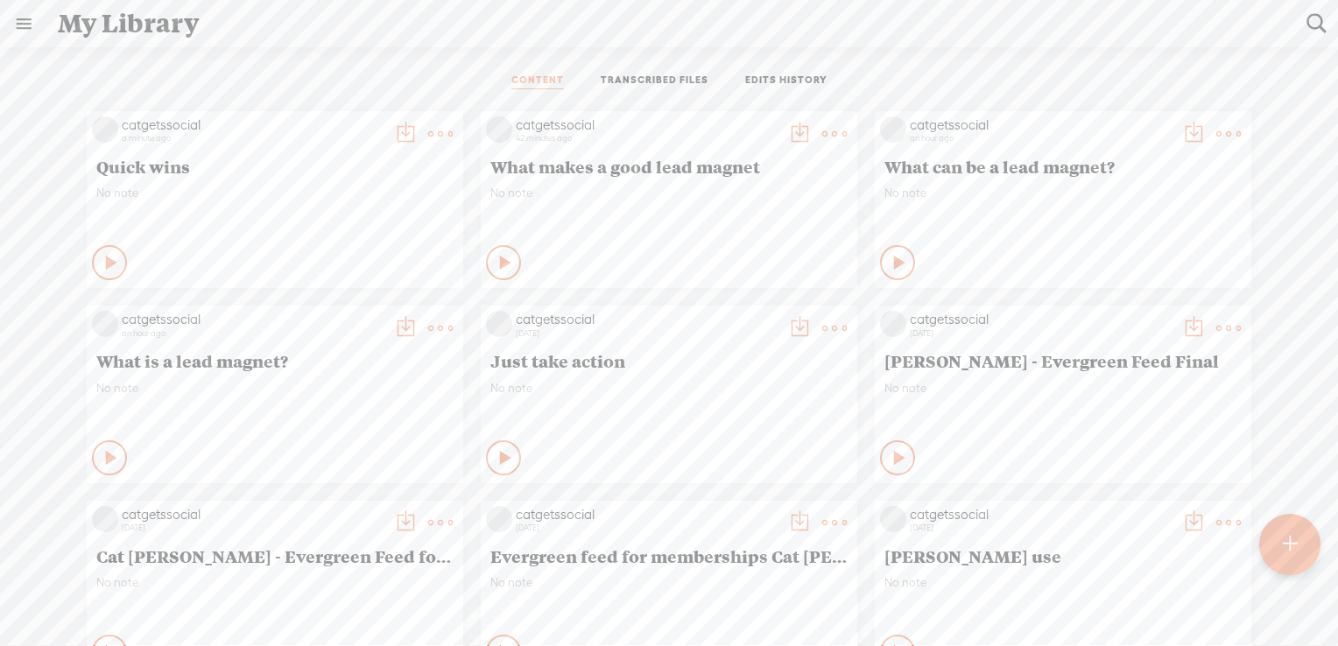
click at [1298, 541] on div at bounding box center [1289, 544] width 61 height 61
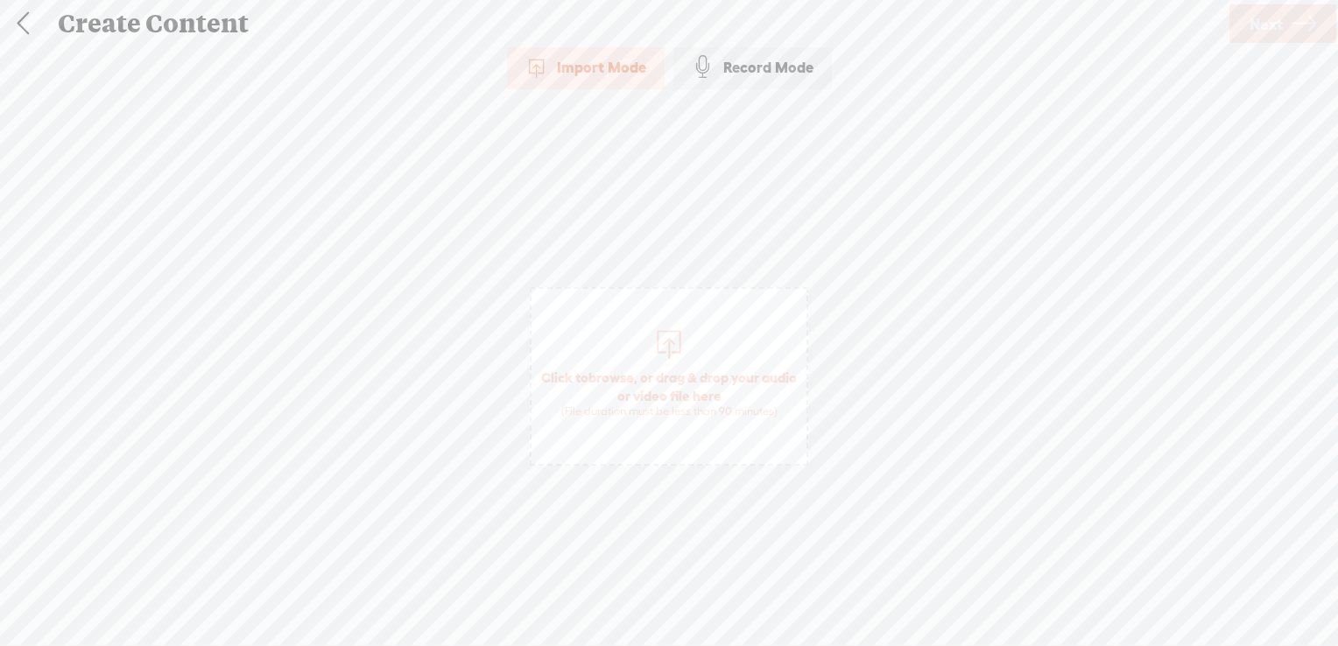
click at [634, 377] on span "browse" at bounding box center [612, 378] width 46 height 16
click at [1271, 25] on span "Next" at bounding box center [1266, 24] width 33 height 45
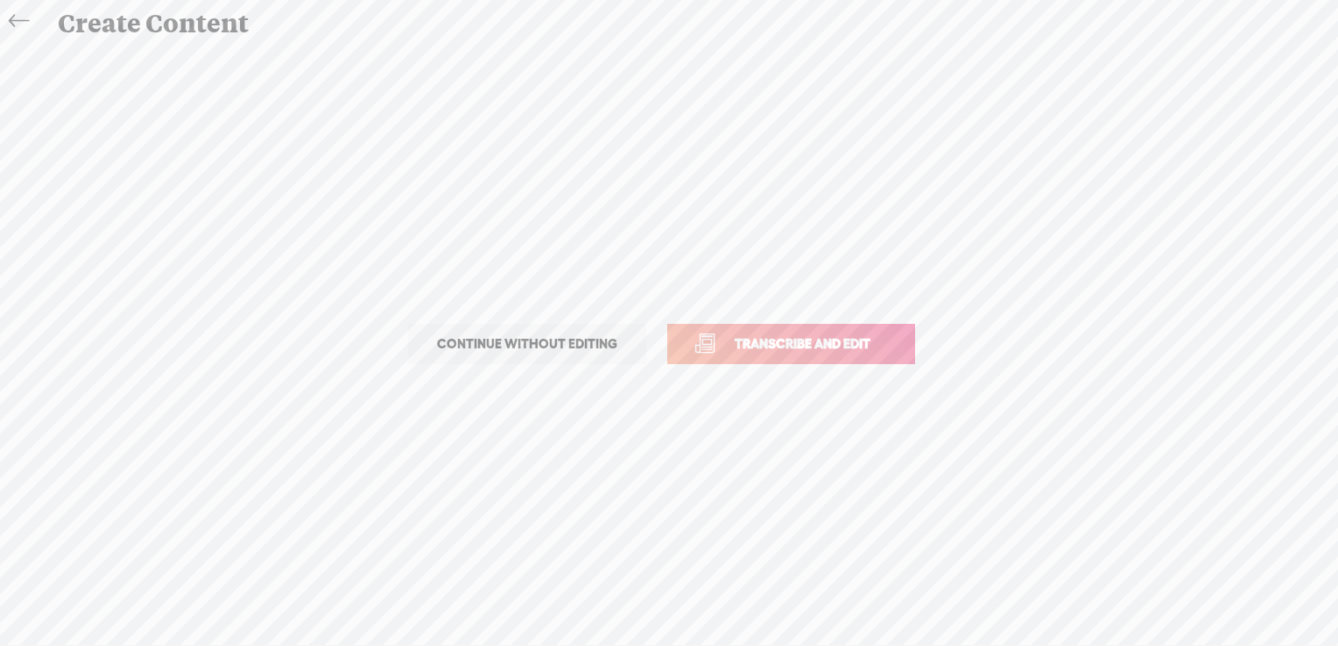
click at [836, 342] on span "Transcribe and edit" at bounding box center [802, 344] width 173 height 20
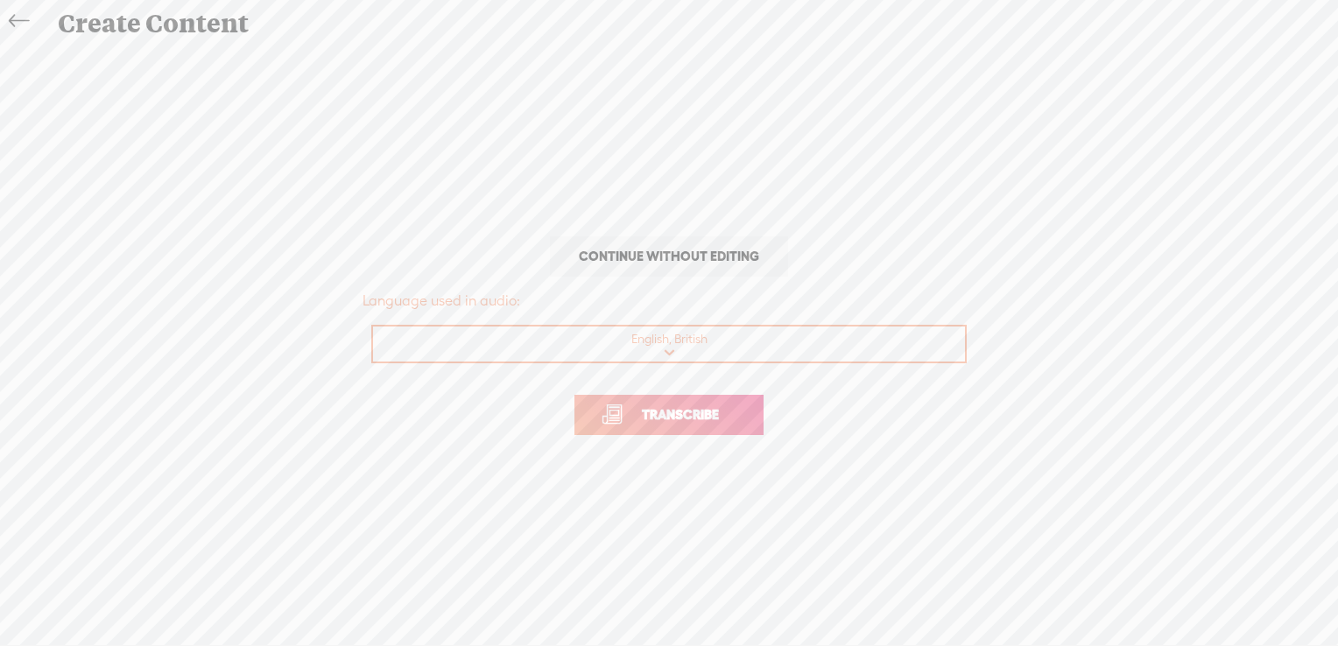
click at [657, 421] on span "Transcribe" at bounding box center [681, 415] width 114 height 20
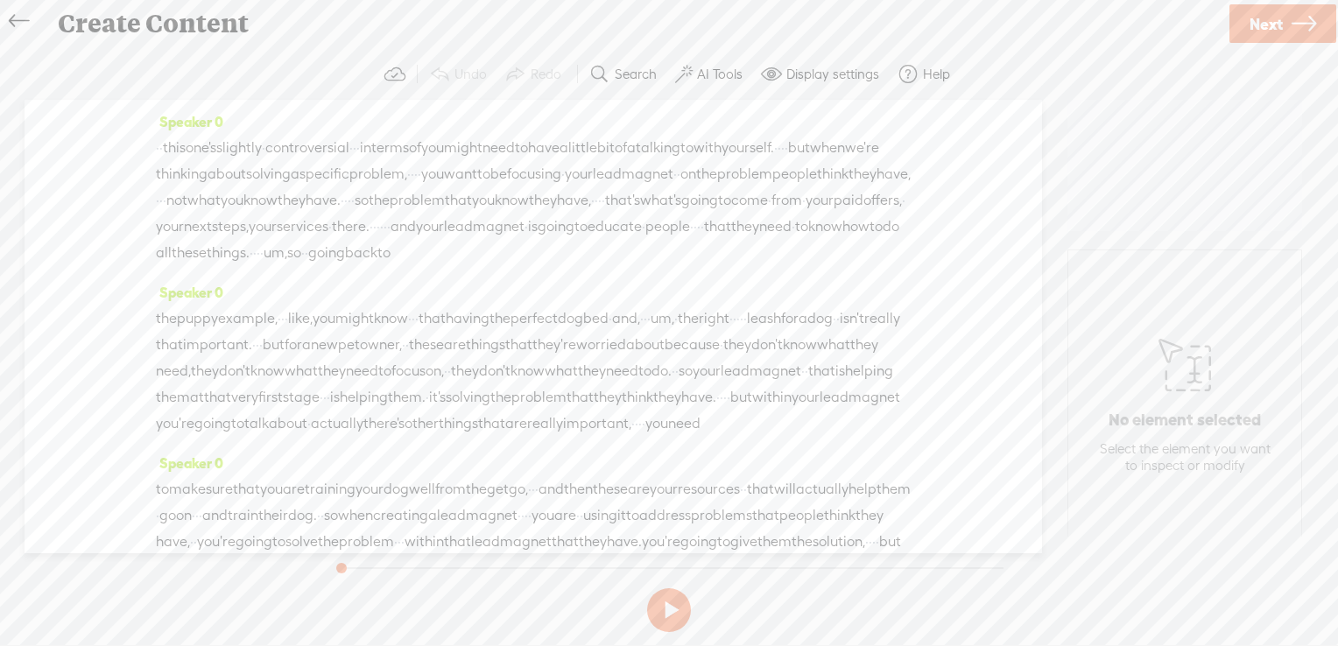
click at [709, 72] on label "AI Tools" at bounding box center [720, 75] width 46 height 18
click at [705, 417] on span at bounding box center [699, 418] width 32 height 12
click at [705, 461] on span at bounding box center [699, 464] width 32 height 12
drag, startPoint x: 585, startPoint y: 122, endPoint x: 596, endPoint y: 166, distance: 45.9
click at [592, 166] on ul "AI Assisted Editing Find all unnecessary content with DeepCut™ Find & Remove Fi…" at bounding box center [556, 302] width 392 height 375
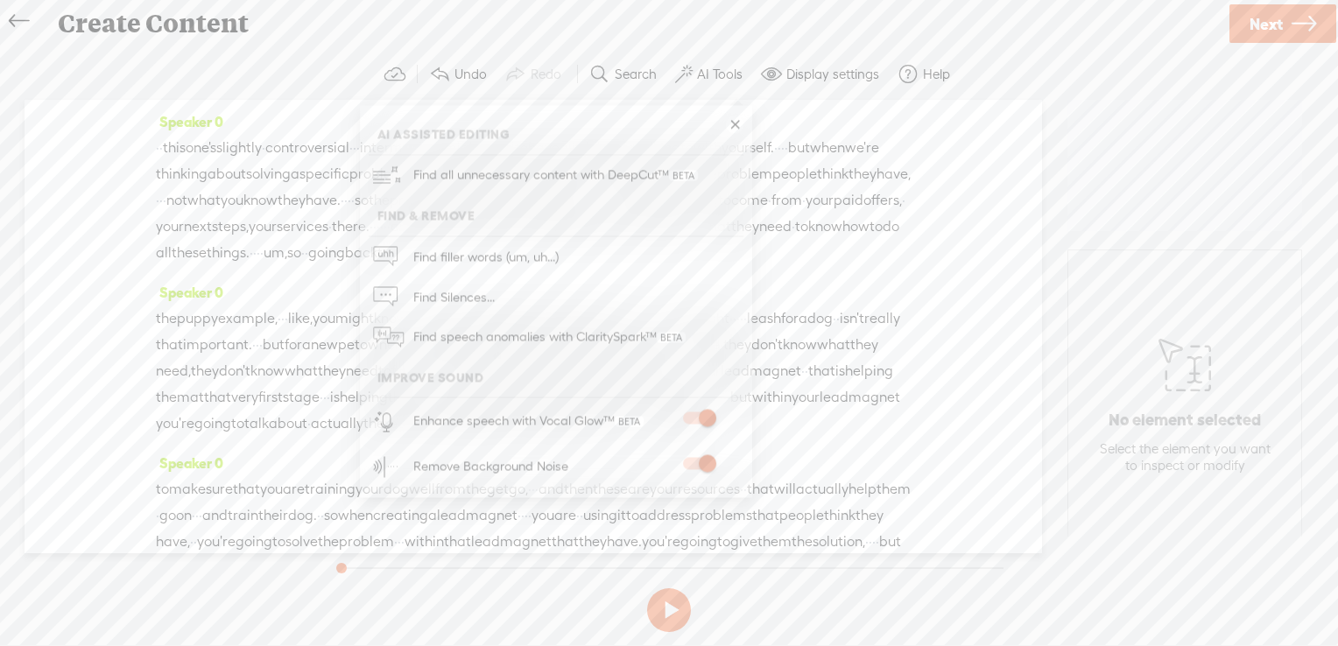
click at [737, 124] on link at bounding box center [735, 125] width 18 height 18
click at [1283, 24] on link "Next" at bounding box center [1283, 23] width 107 height 39
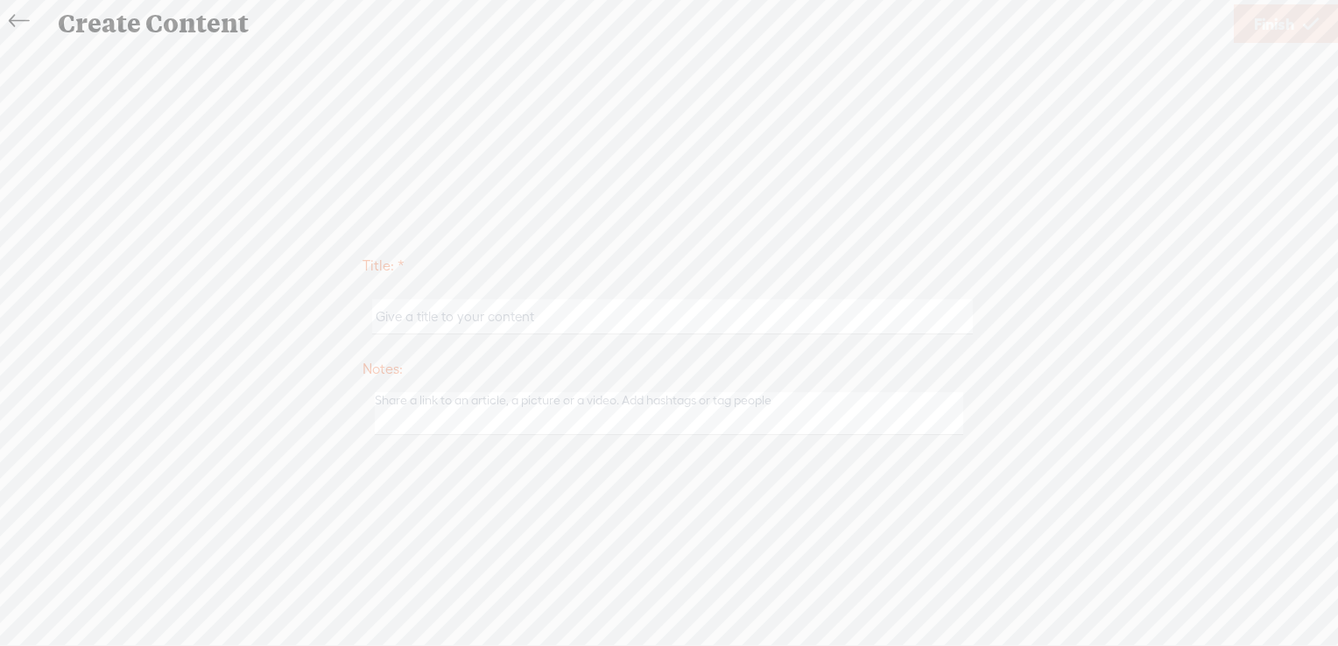
click at [687, 322] on input "text" at bounding box center [672, 317] width 600 height 34
type input "Focus on one problem"
click at [1284, 29] on span "Finish" at bounding box center [1274, 24] width 40 height 45
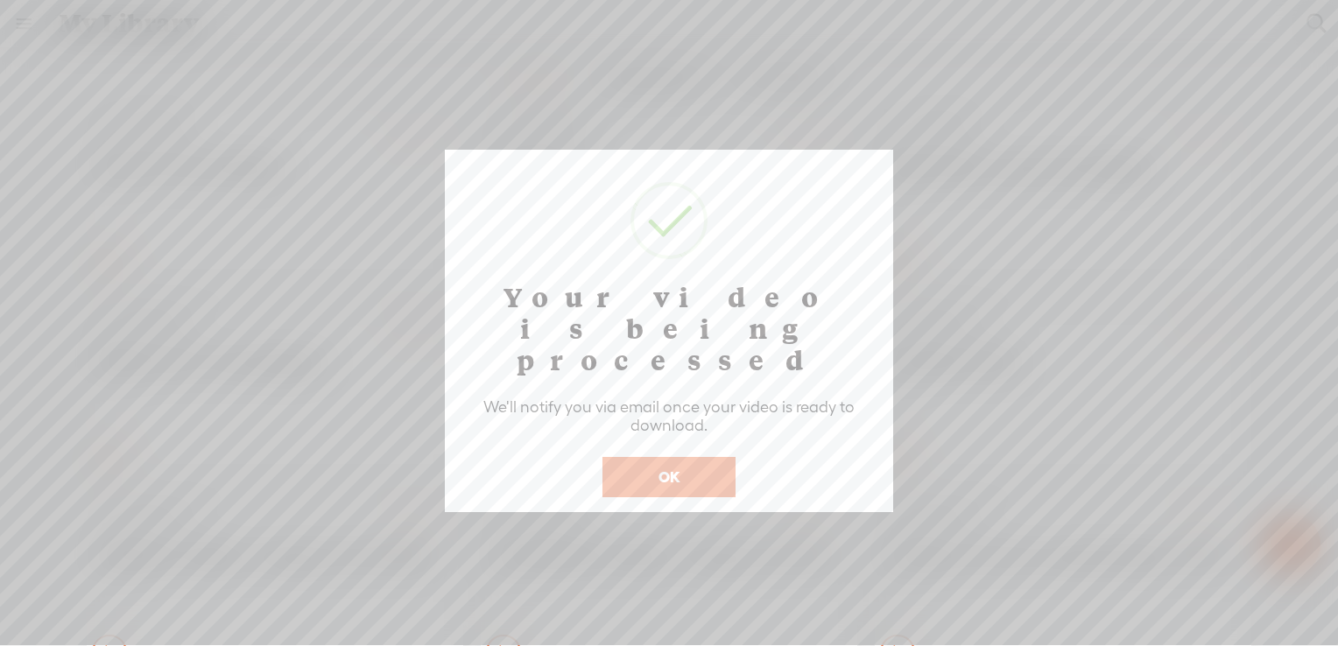
click at [673, 457] on button "OK" at bounding box center [669, 477] width 133 height 40
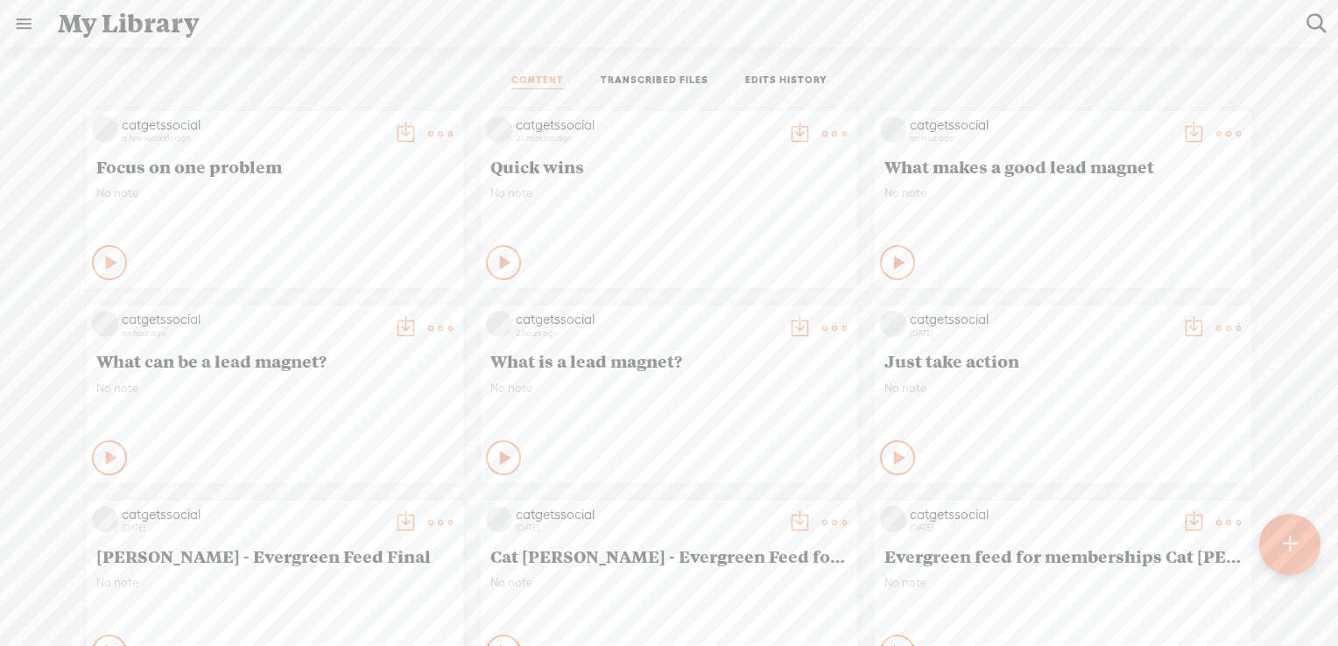
click at [1281, 551] on div at bounding box center [1289, 544] width 61 height 61
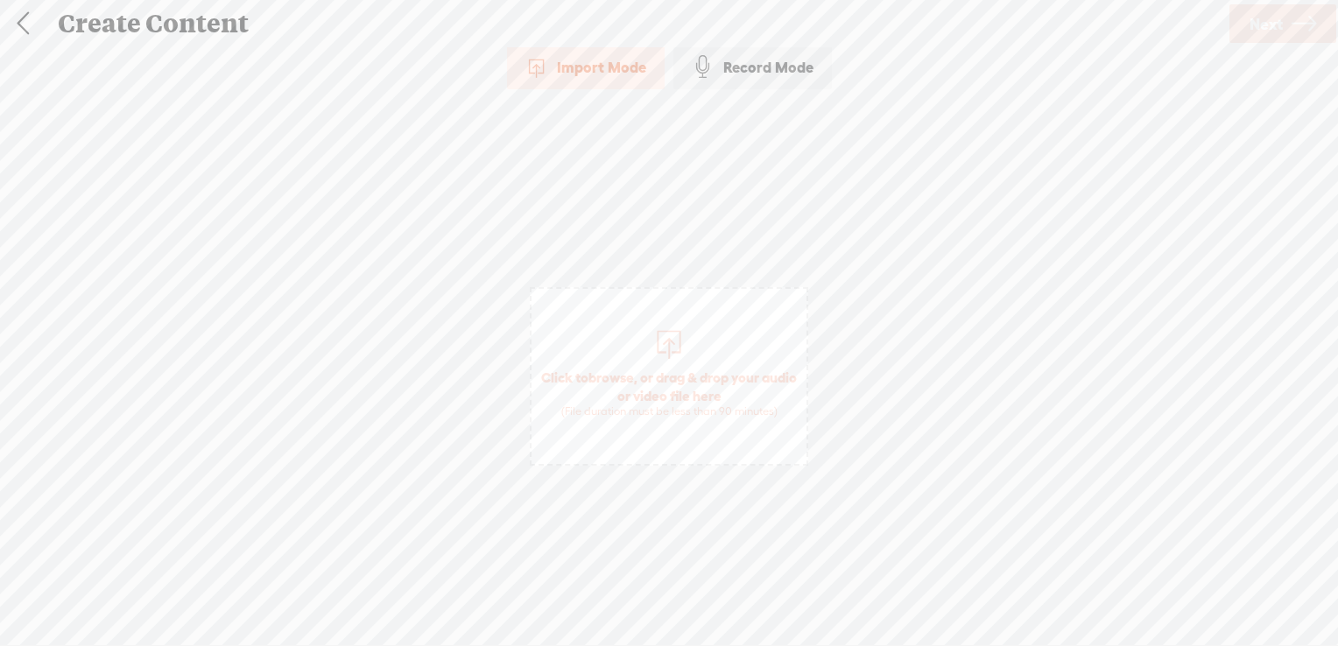
click at [634, 377] on span "browse" at bounding box center [612, 378] width 46 height 16
click at [1256, 25] on span "Next" at bounding box center [1266, 24] width 33 height 45
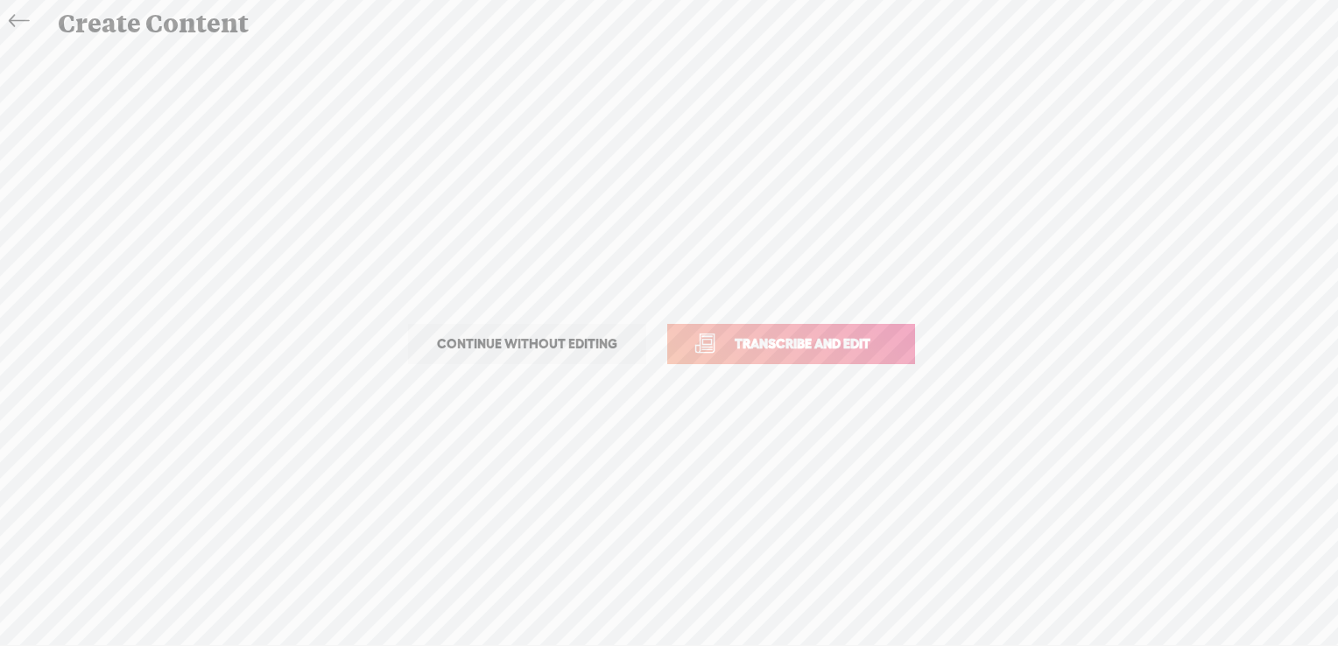
click at [820, 343] on span "Transcribe and edit" at bounding box center [802, 344] width 173 height 20
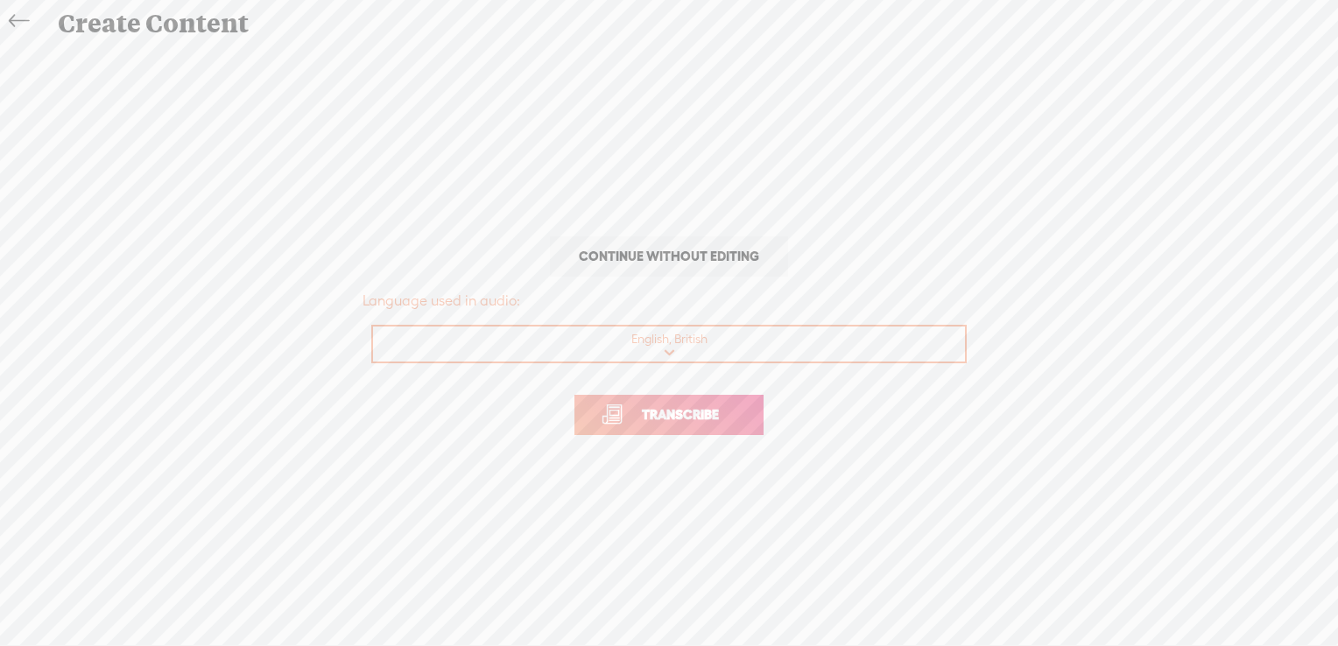
click at [683, 415] on span "Transcribe" at bounding box center [681, 415] width 114 height 20
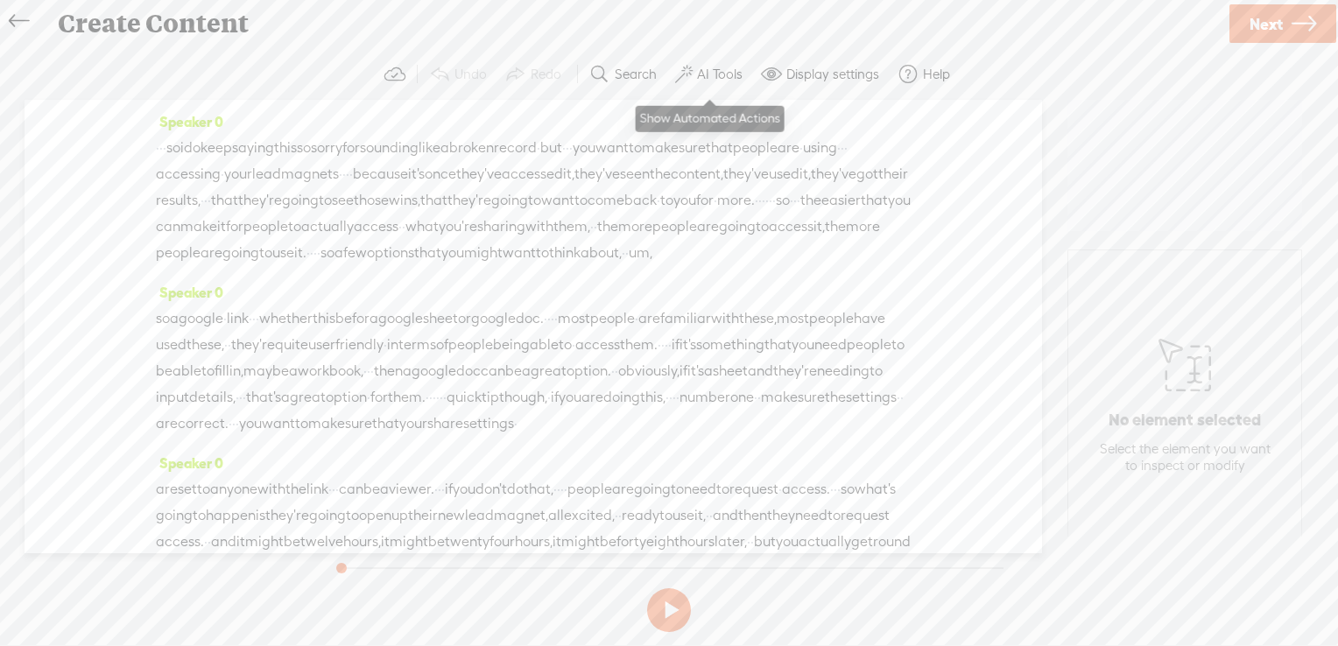
click at [702, 69] on label "AI Tools" at bounding box center [720, 75] width 46 height 18
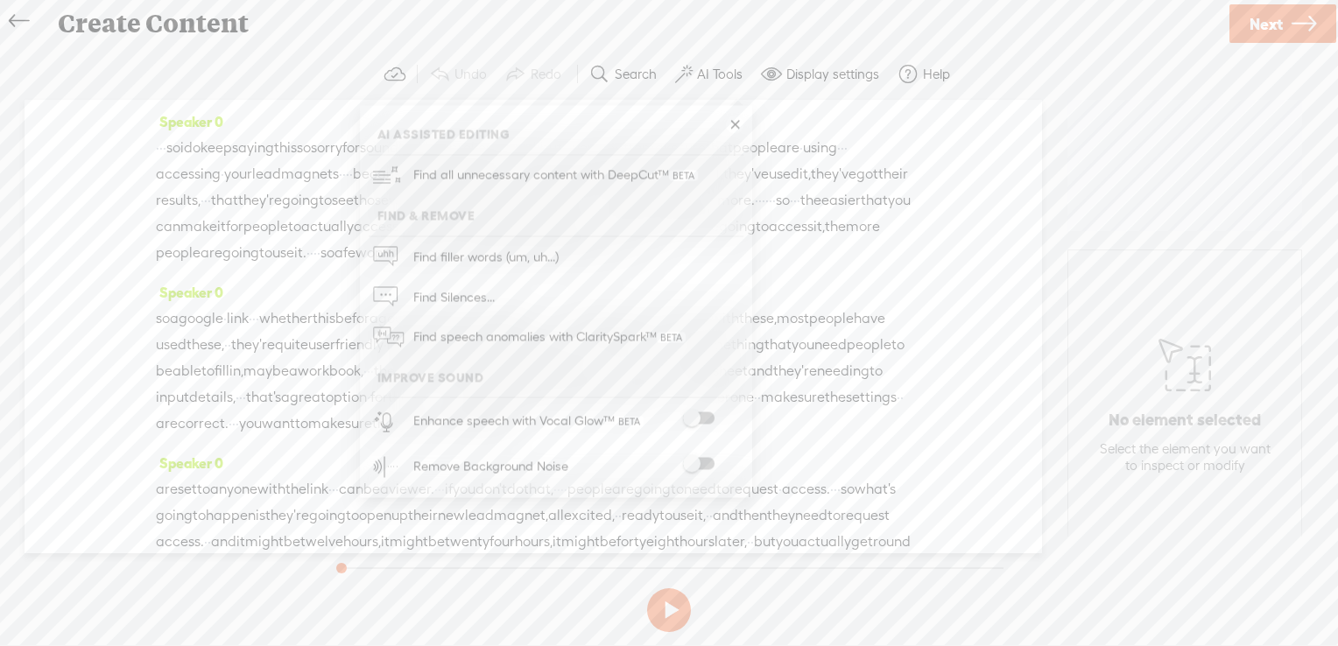
click at [707, 418] on span at bounding box center [699, 418] width 32 height 12
click at [708, 453] on div "Remove Background Noise" at bounding box center [575, 467] width 336 height 46
click at [706, 460] on span at bounding box center [699, 464] width 32 height 12
click at [736, 123] on link at bounding box center [735, 125] width 18 height 18
click at [1274, 25] on span "Next" at bounding box center [1266, 24] width 33 height 45
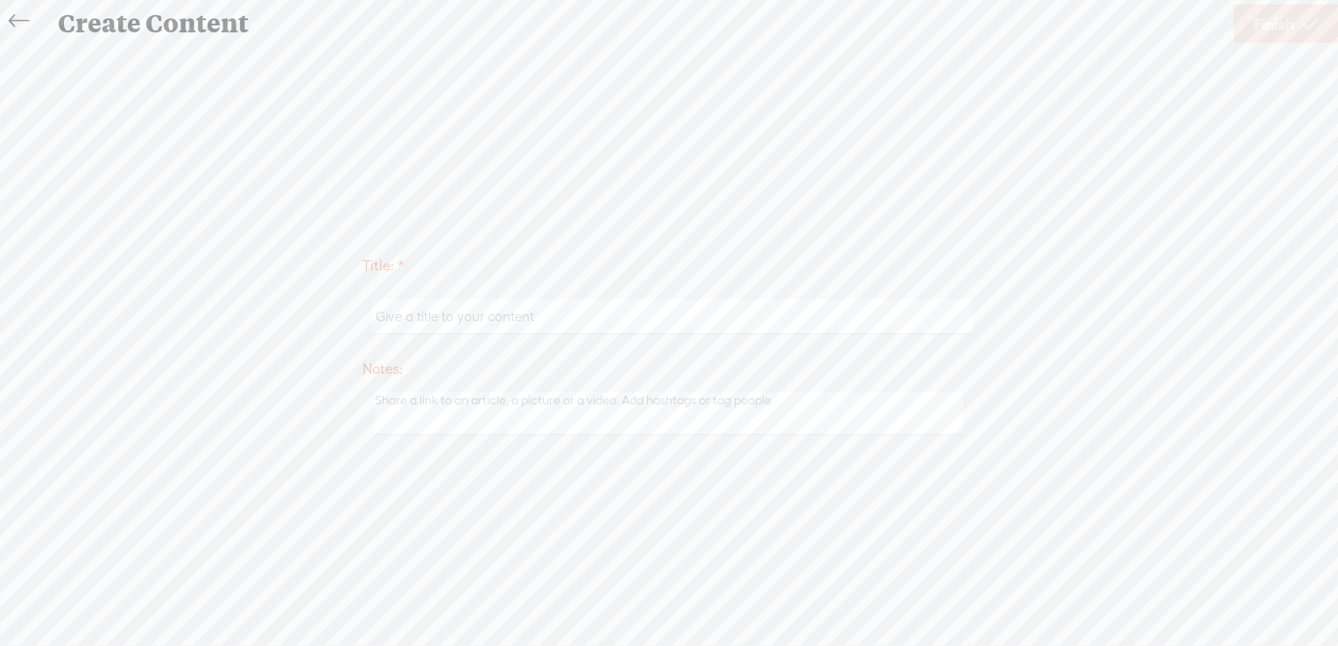
click at [564, 317] on input "text" at bounding box center [672, 317] width 600 height 34
type input "Easily accesible"
click at [1282, 19] on span "Finish" at bounding box center [1274, 24] width 40 height 45
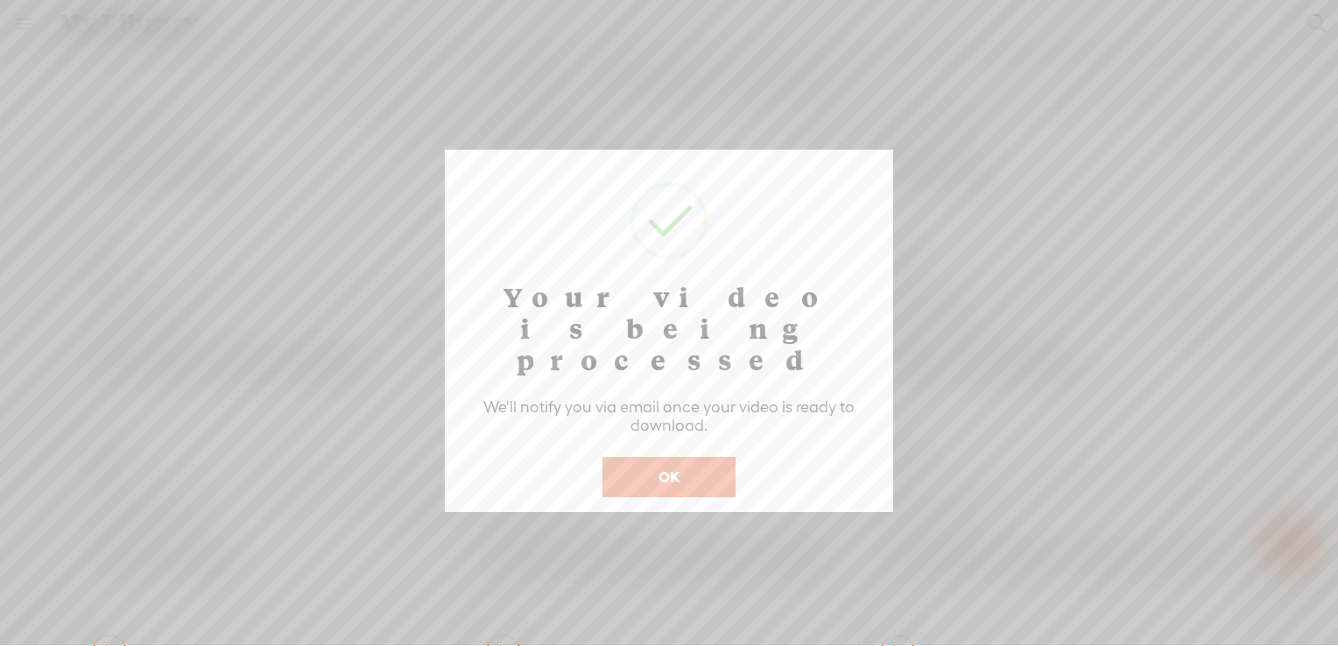
click at [679, 457] on button "OK" at bounding box center [669, 477] width 133 height 40
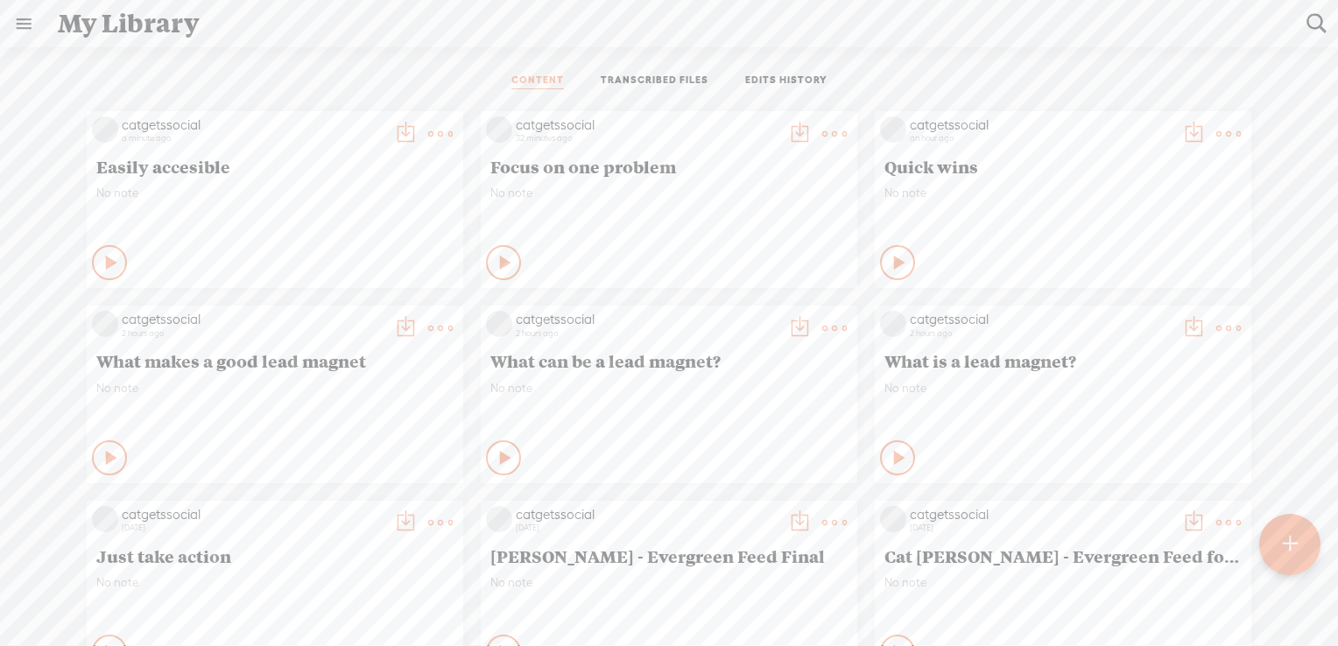
click at [1291, 542] on t at bounding box center [1290, 544] width 15 height 39
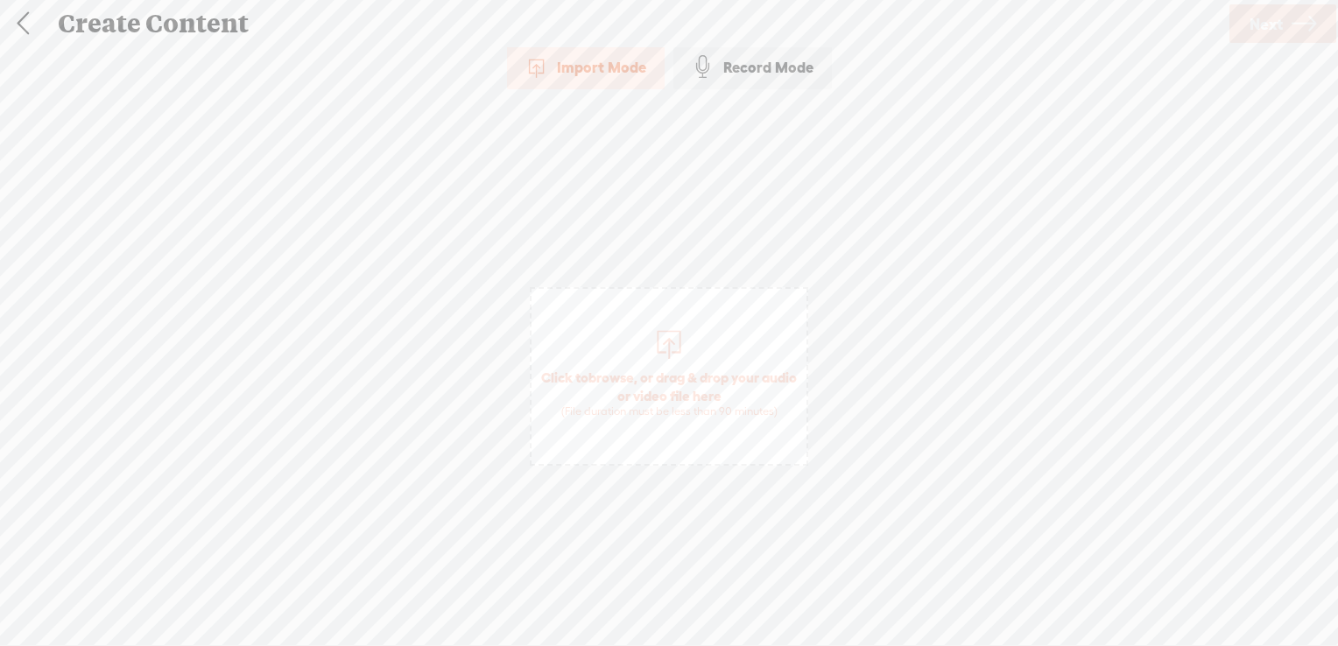
click at [634, 372] on span "browse" at bounding box center [612, 378] width 46 height 16
click at [1273, 20] on span "Next" at bounding box center [1266, 24] width 33 height 45
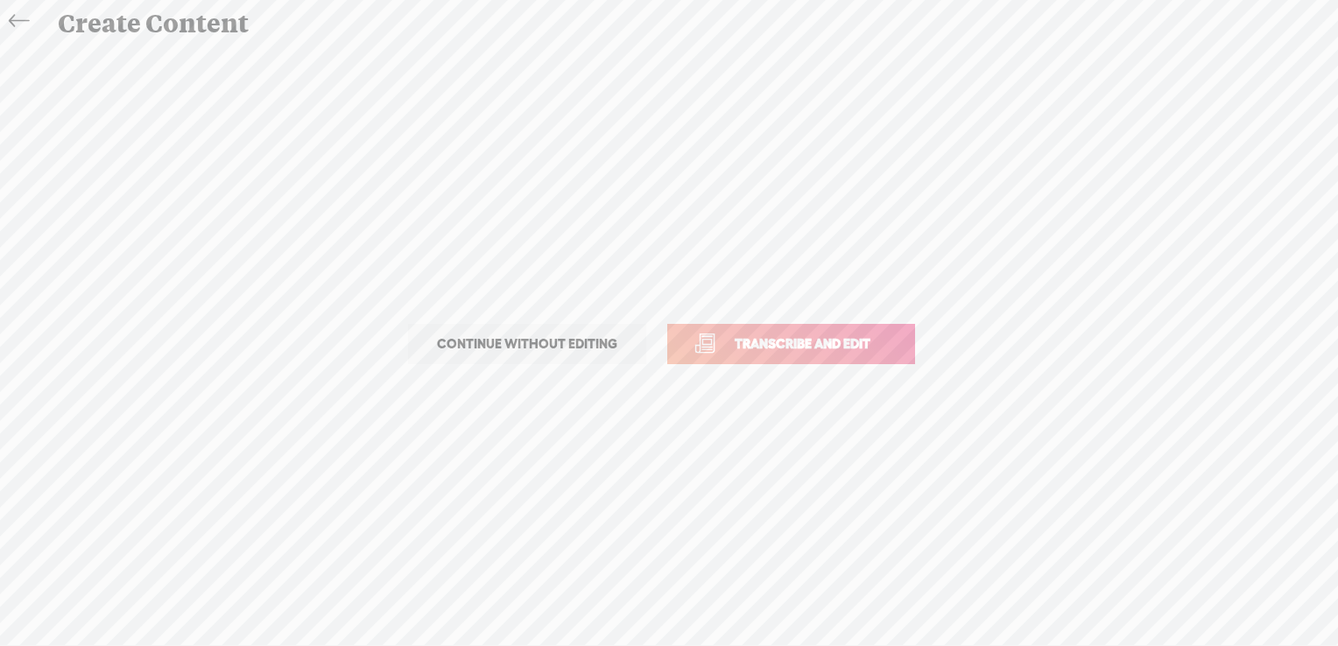
click at [827, 340] on span "Transcribe and edit" at bounding box center [802, 344] width 173 height 20
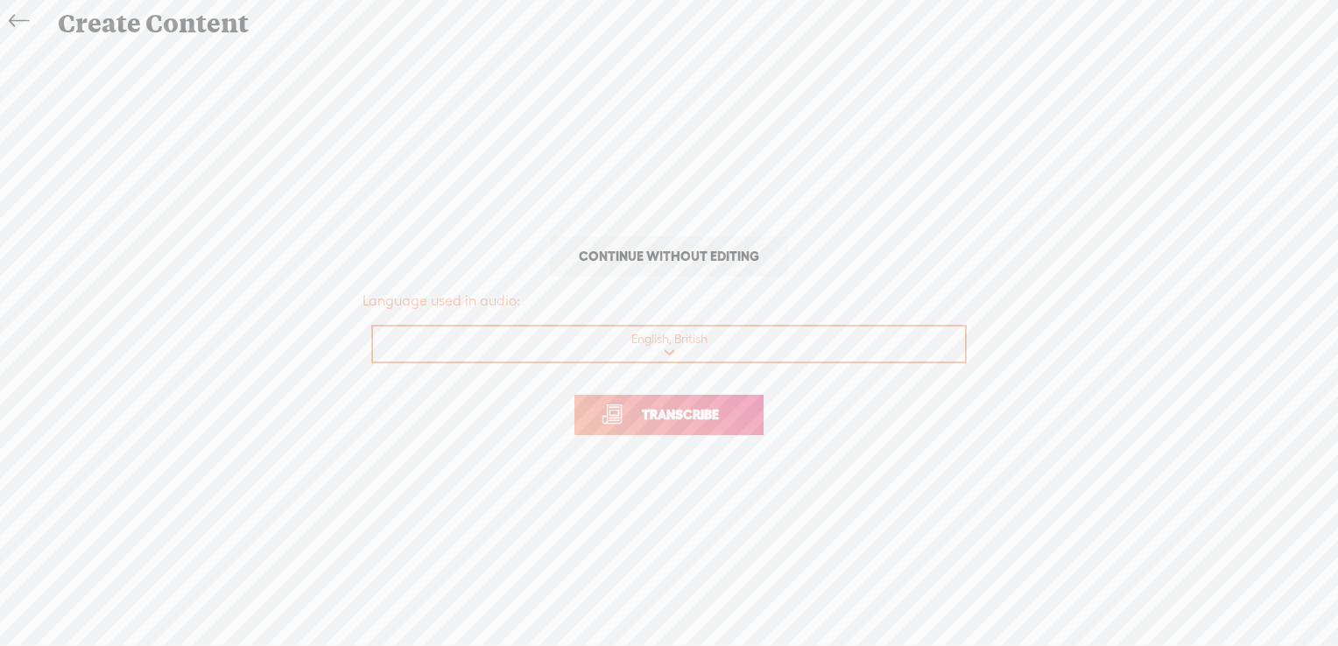
click at [655, 412] on span "Transcribe" at bounding box center [681, 415] width 114 height 20
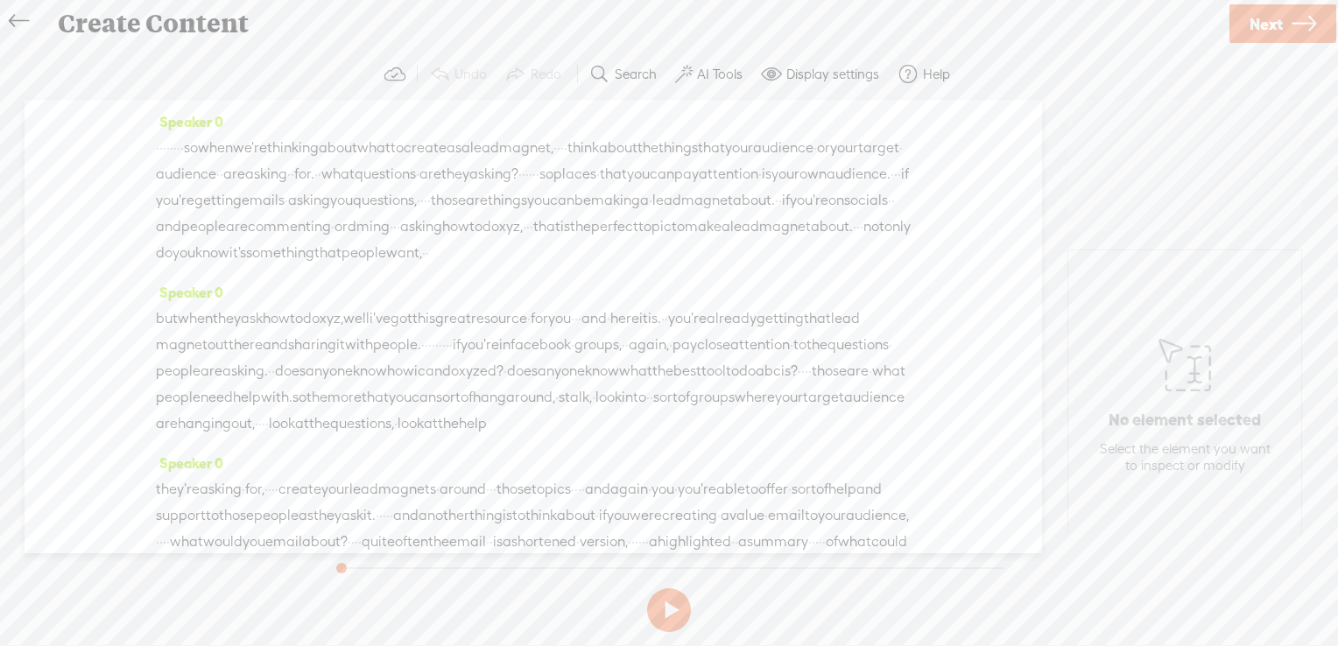
click at [689, 64] on span at bounding box center [684, 74] width 18 height 21
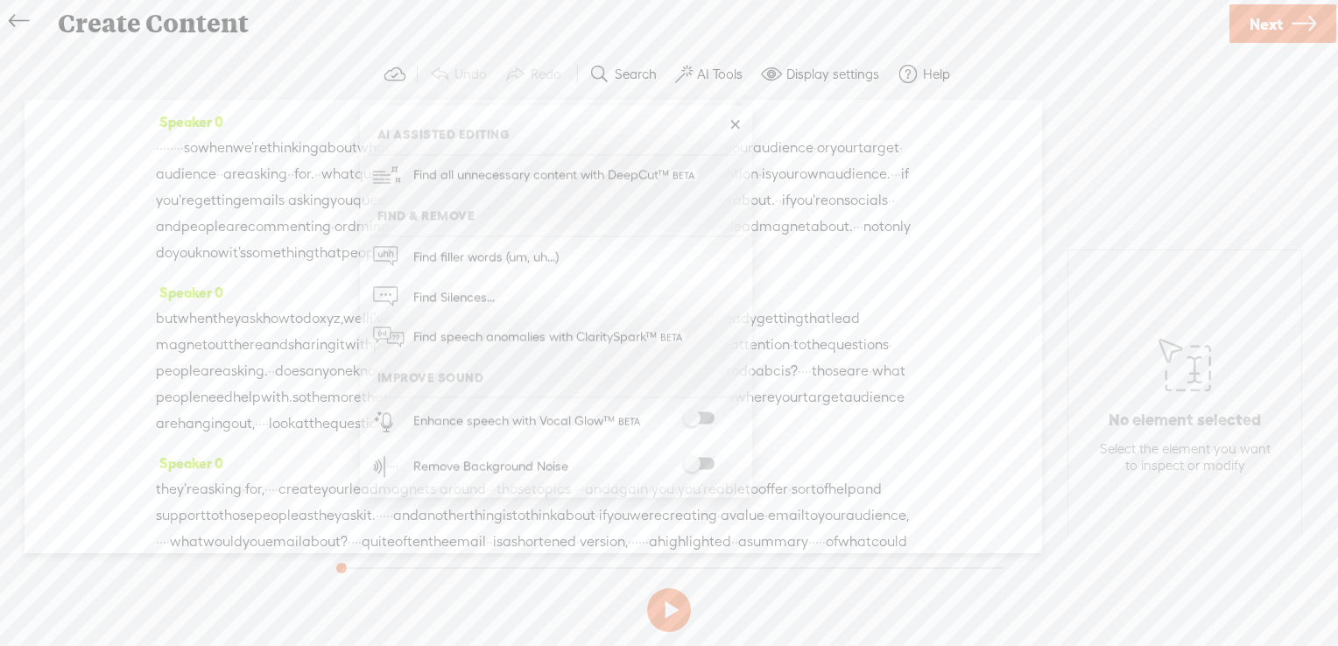
click at [707, 414] on span at bounding box center [699, 418] width 32 height 12
click at [703, 464] on span at bounding box center [699, 464] width 32 height 12
click at [730, 124] on link at bounding box center [735, 125] width 18 height 18
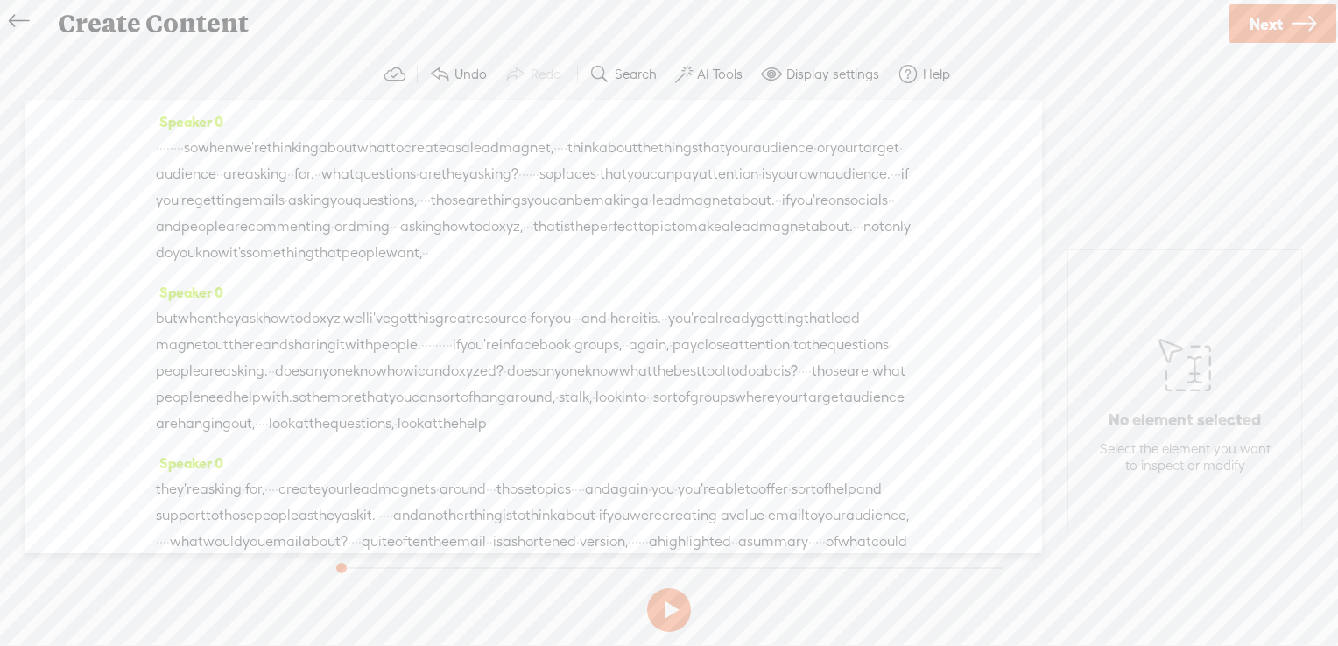
click at [1321, 17] on link "Next" at bounding box center [1283, 23] width 107 height 39
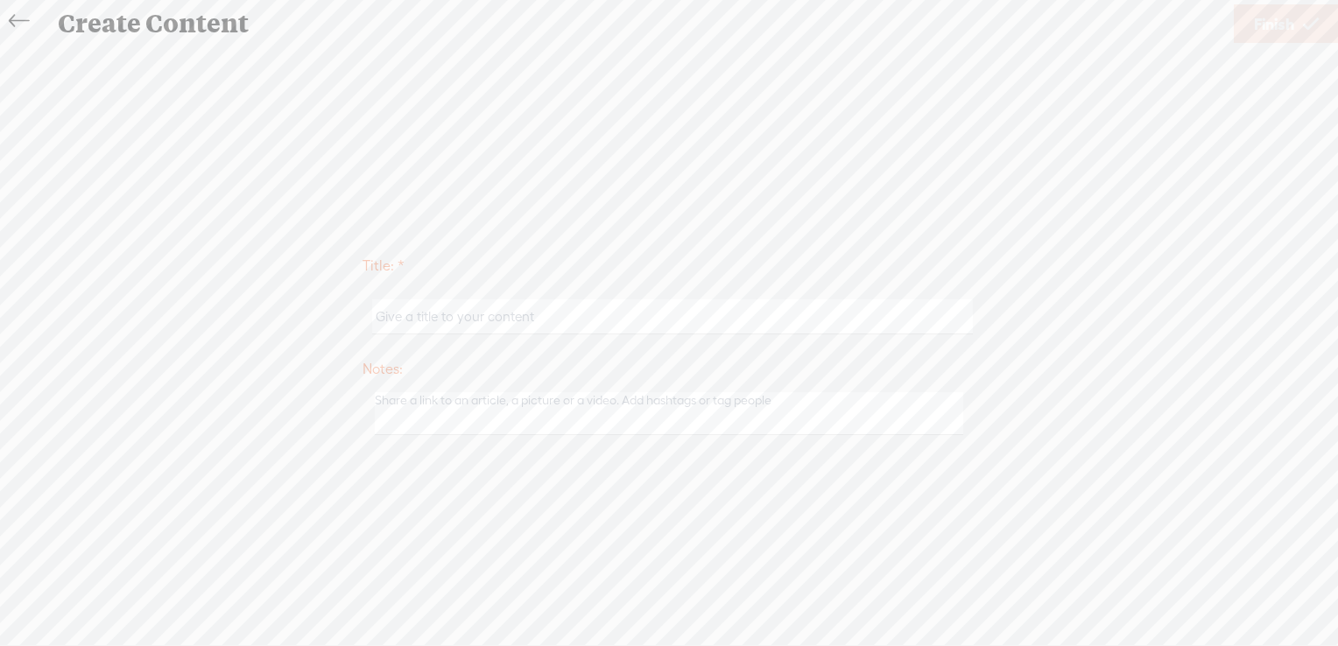
click at [645, 325] on input "text" at bounding box center [672, 317] width 600 height 34
type input "Create what your audience want"
click at [1308, 21] on icon at bounding box center [1311, 24] width 16 height 45
